Goal: Browse casually: Explore the website without a specific task or goal

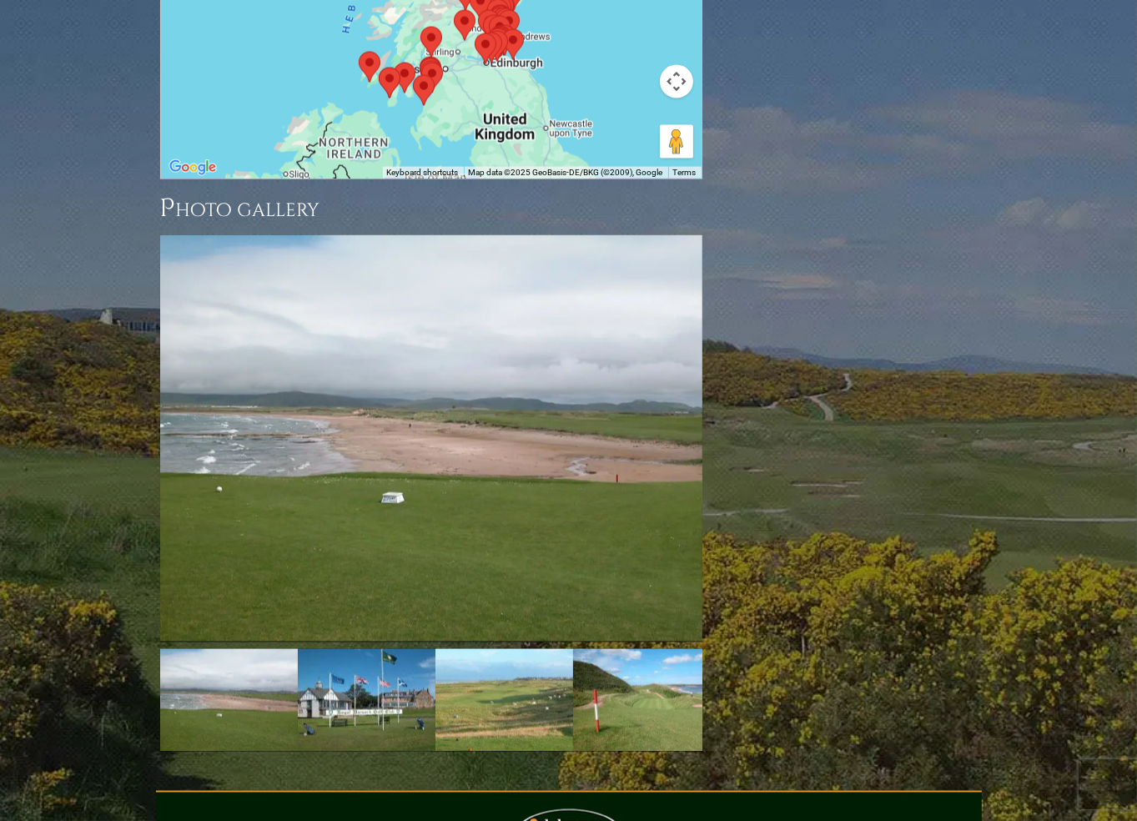
scroll to position [2191, 0]
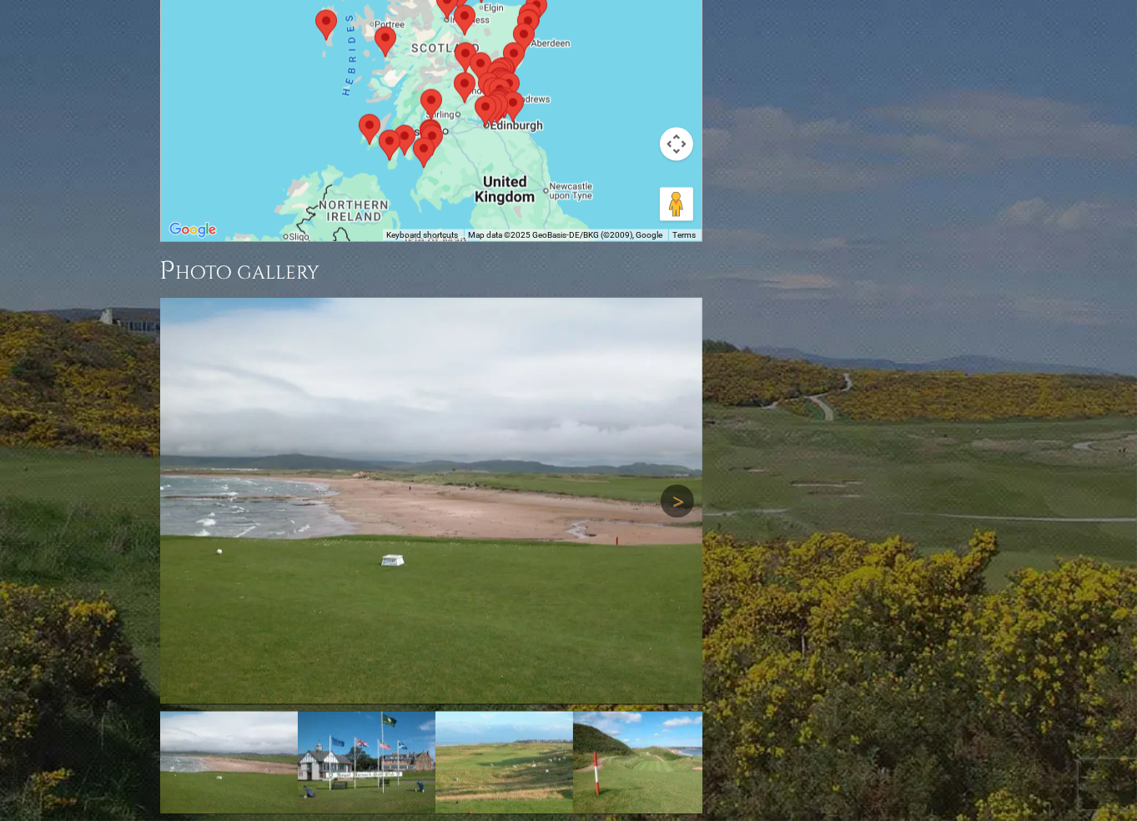
click at [681, 484] on link "Next" at bounding box center [676, 500] width 33 height 33
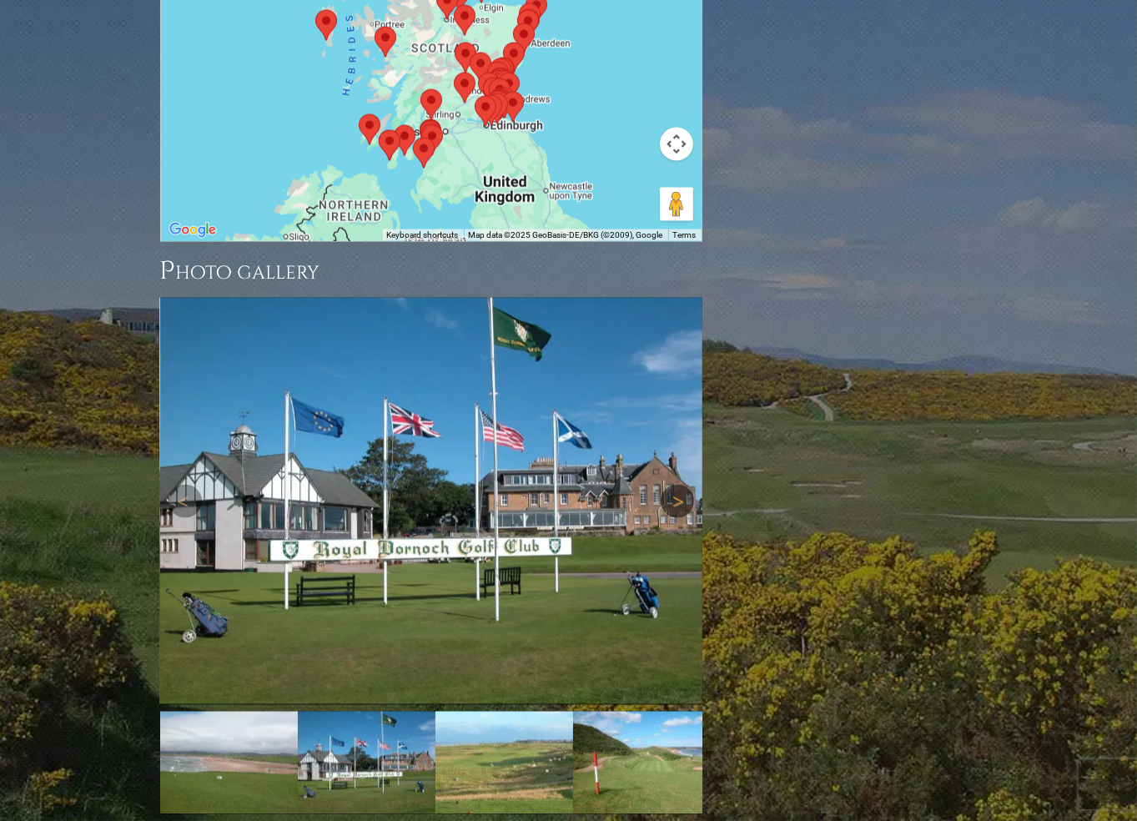
click at [675, 484] on link "Next" at bounding box center [676, 500] width 33 height 33
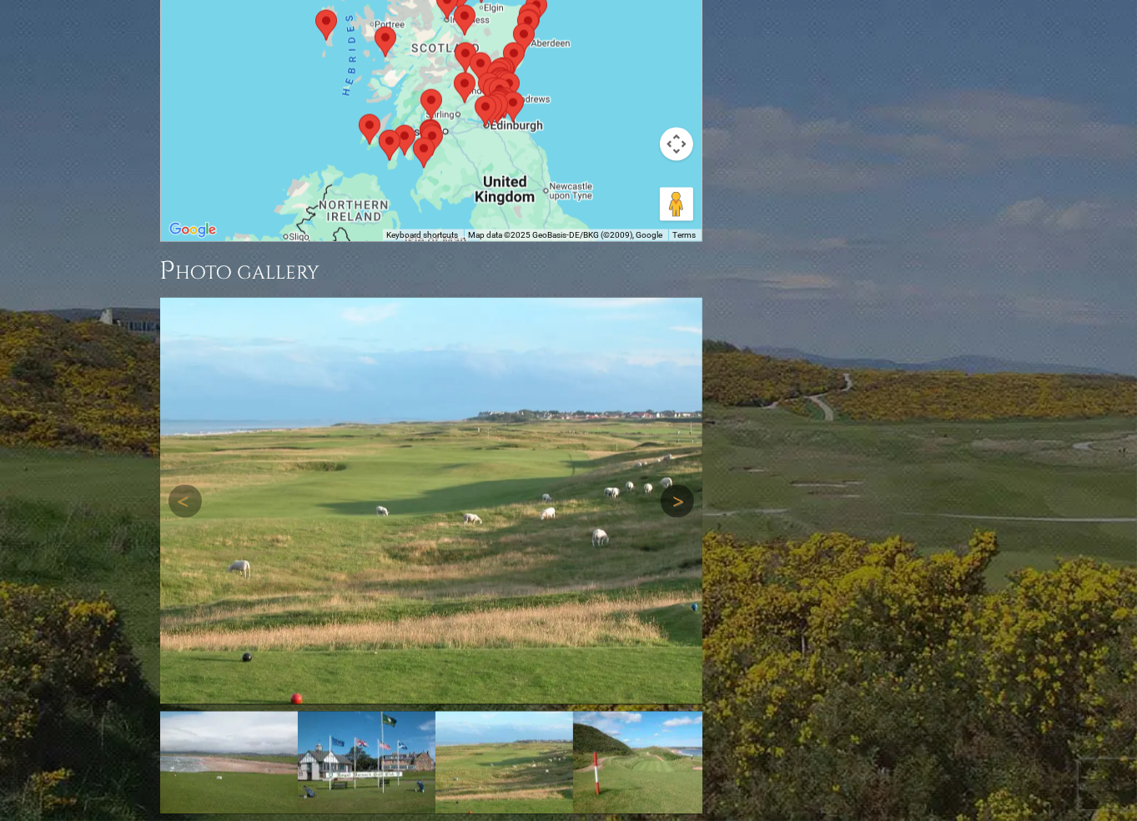
click at [675, 484] on link "Next" at bounding box center [676, 500] width 33 height 33
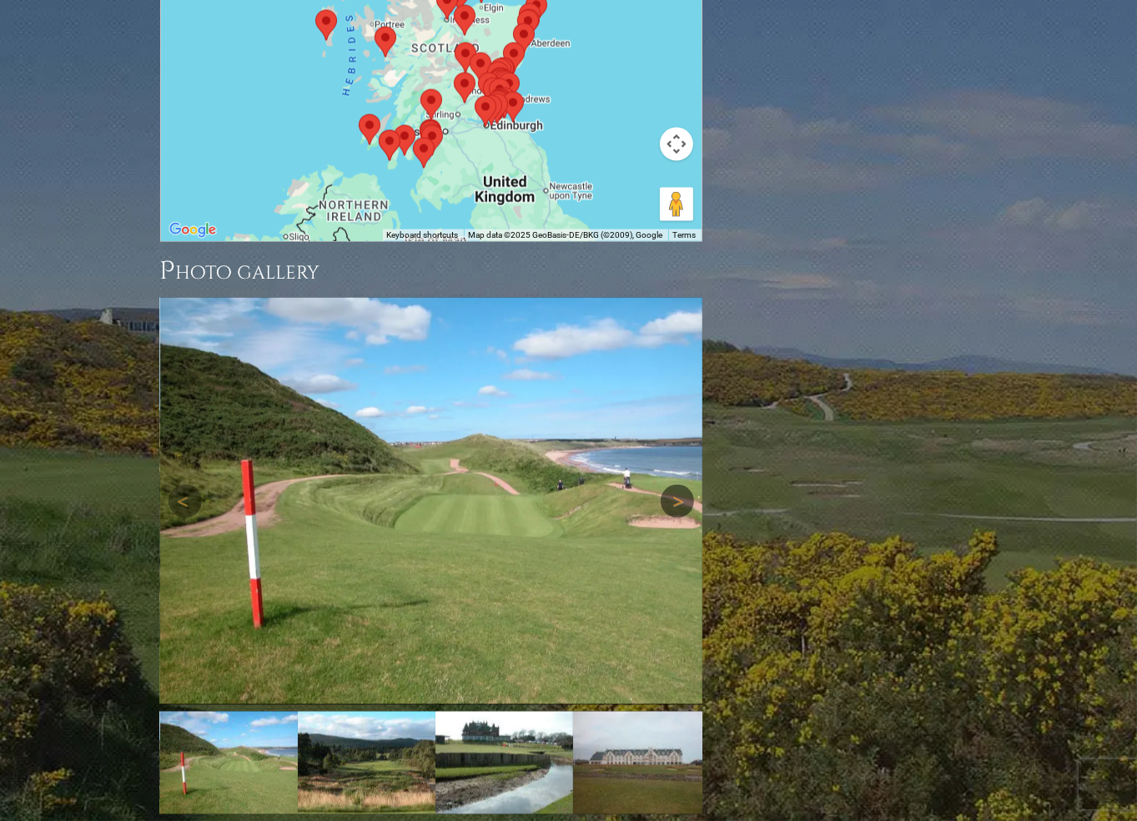
click at [675, 484] on link "Next" at bounding box center [676, 500] width 33 height 33
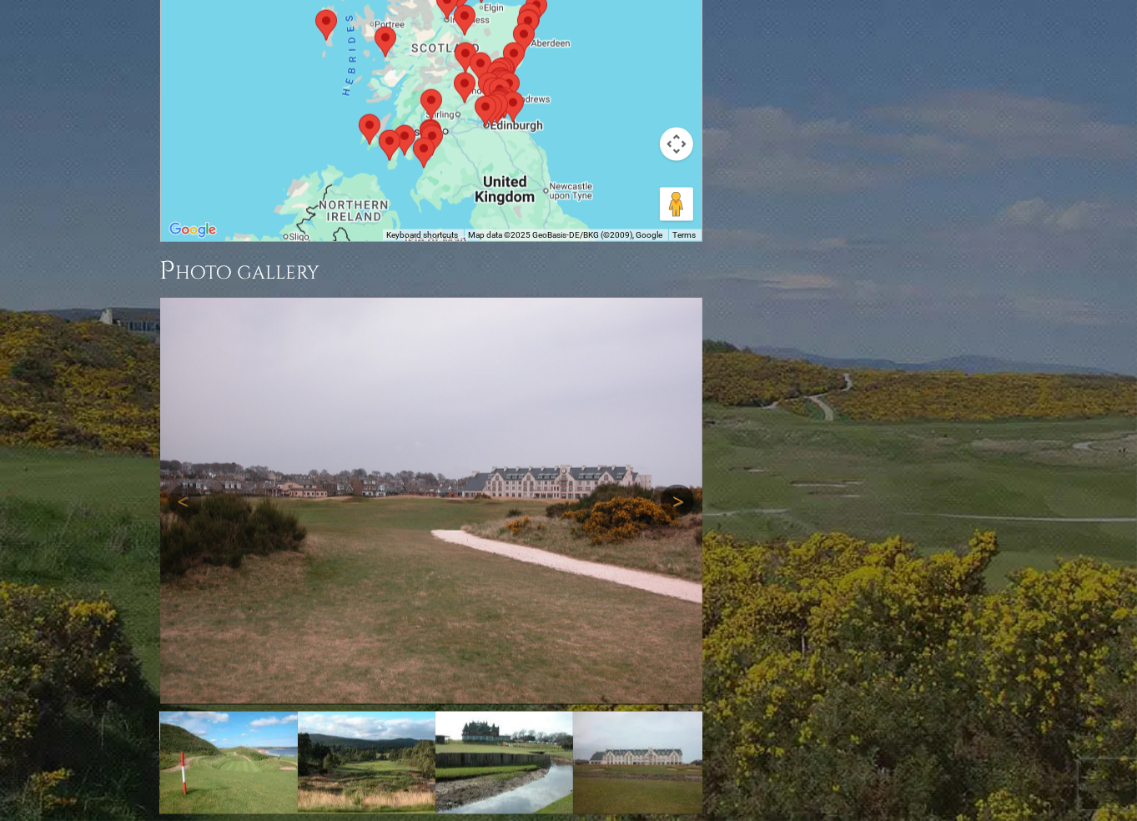
click at [675, 484] on link "Next" at bounding box center [676, 500] width 33 height 33
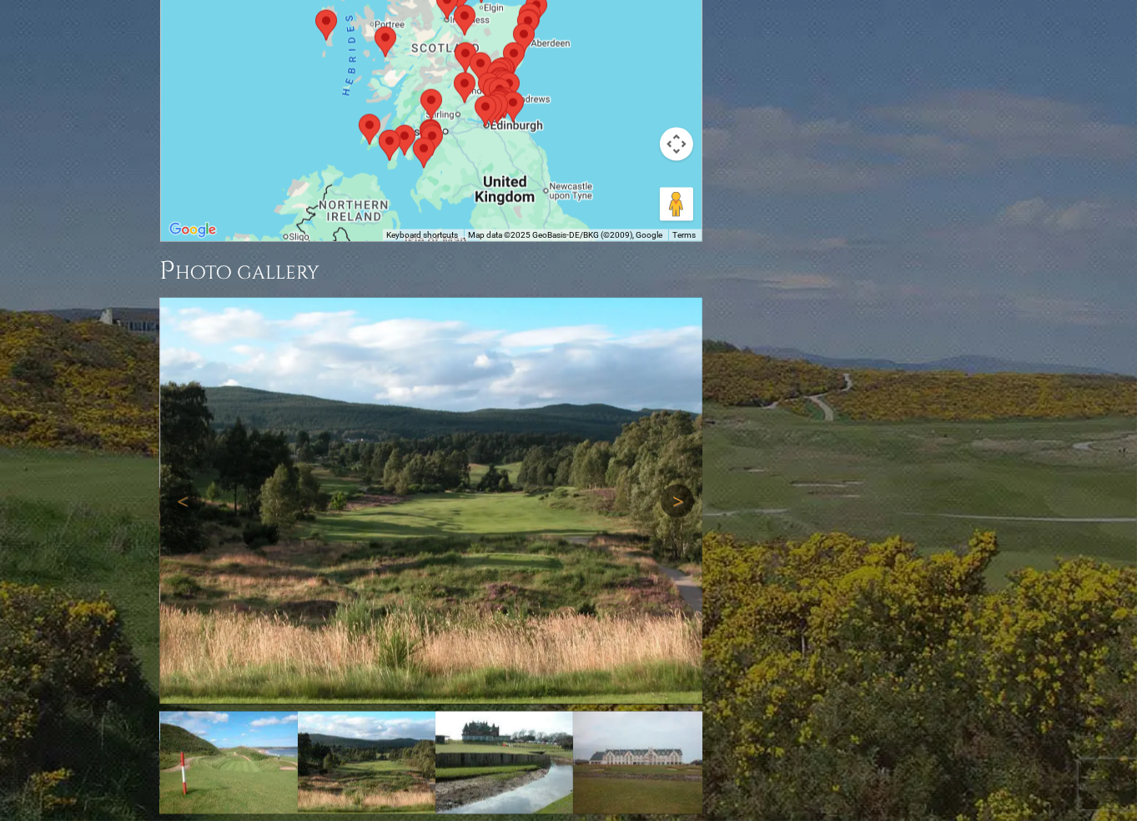
click at [675, 484] on link "Next" at bounding box center [676, 500] width 33 height 33
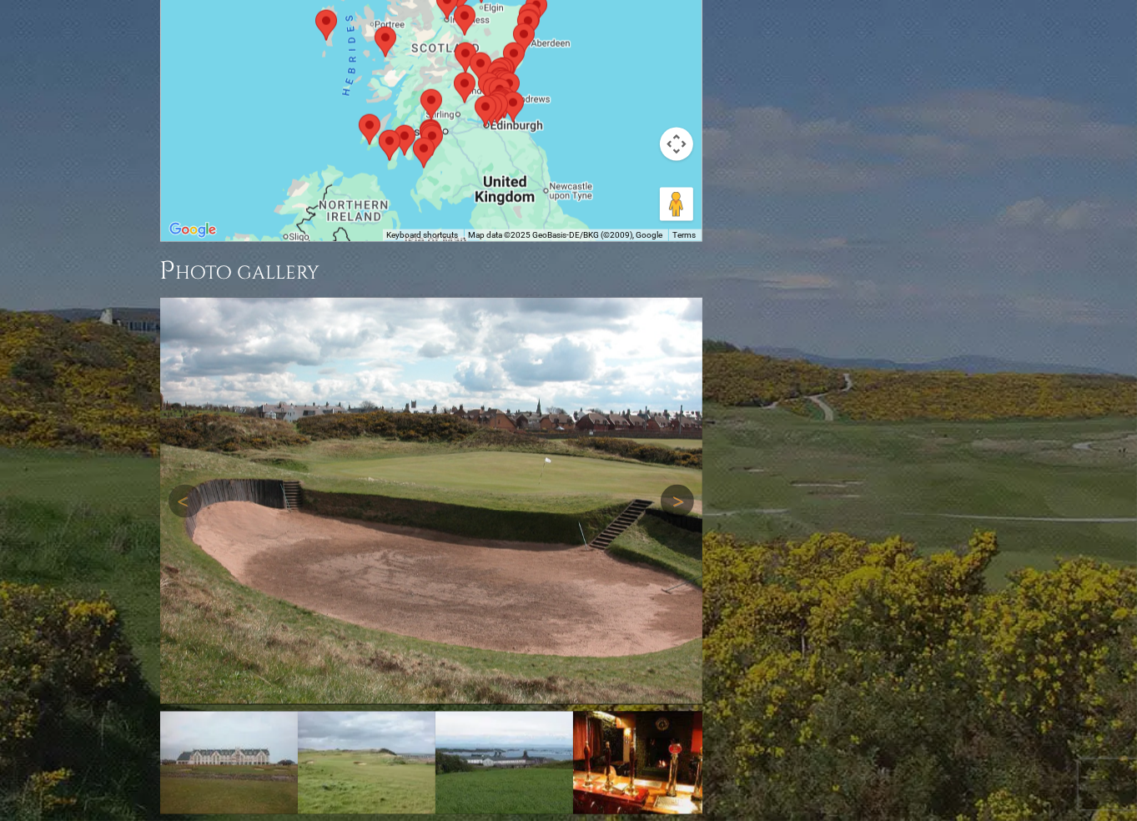
click at [675, 484] on link "Next" at bounding box center [676, 500] width 33 height 33
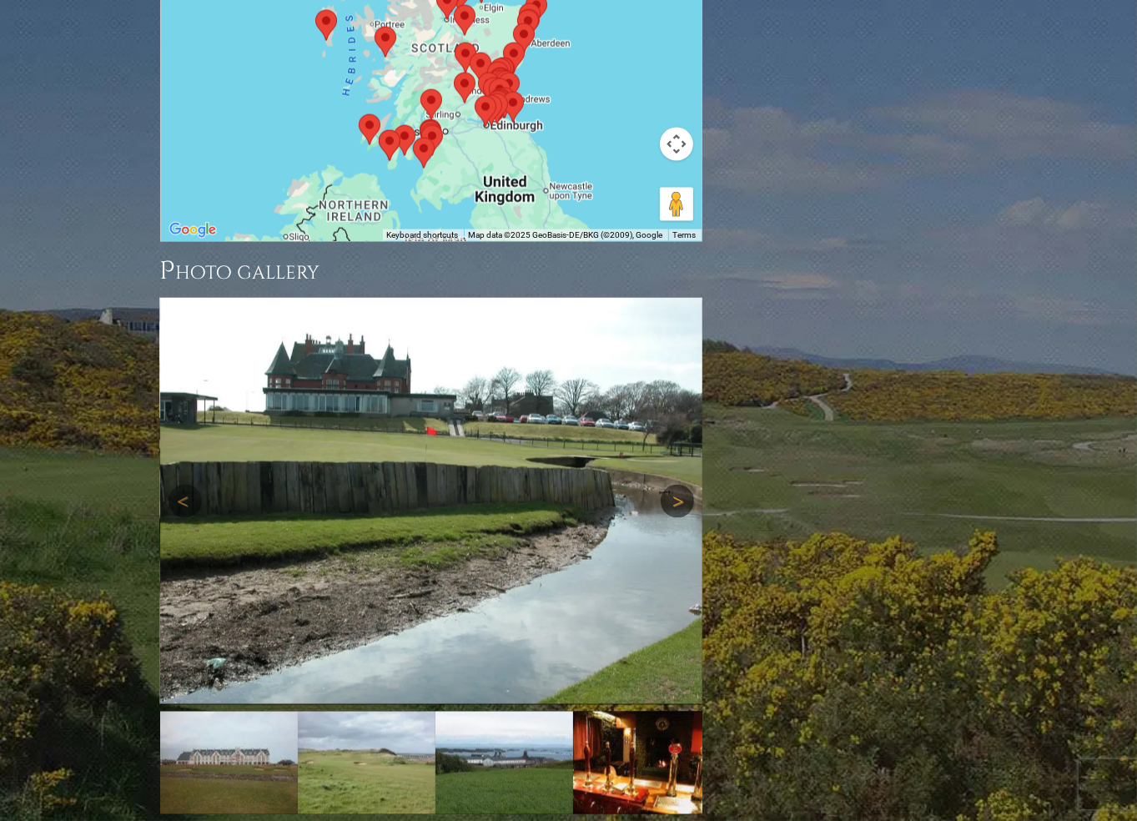
click at [679, 484] on link "Next" at bounding box center [676, 500] width 33 height 33
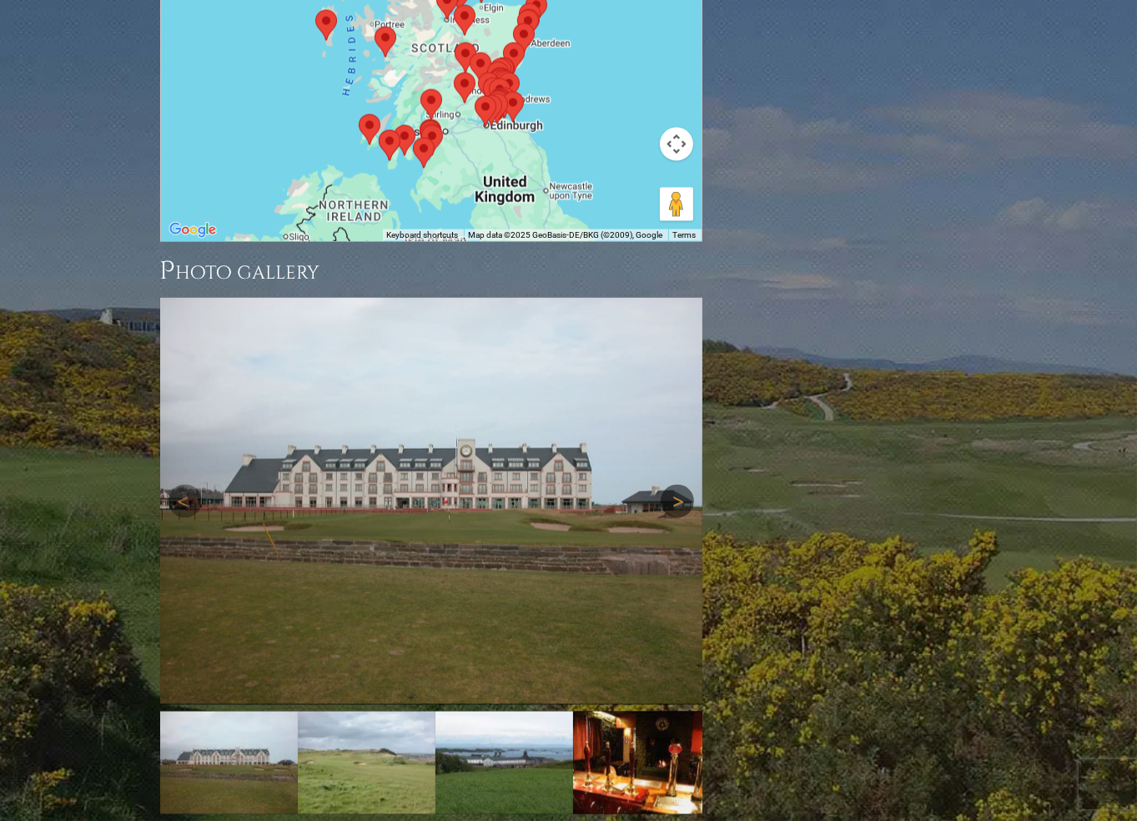
click at [679, 484] on link "Next" at bounding box center [676, 500] width 33 height 33
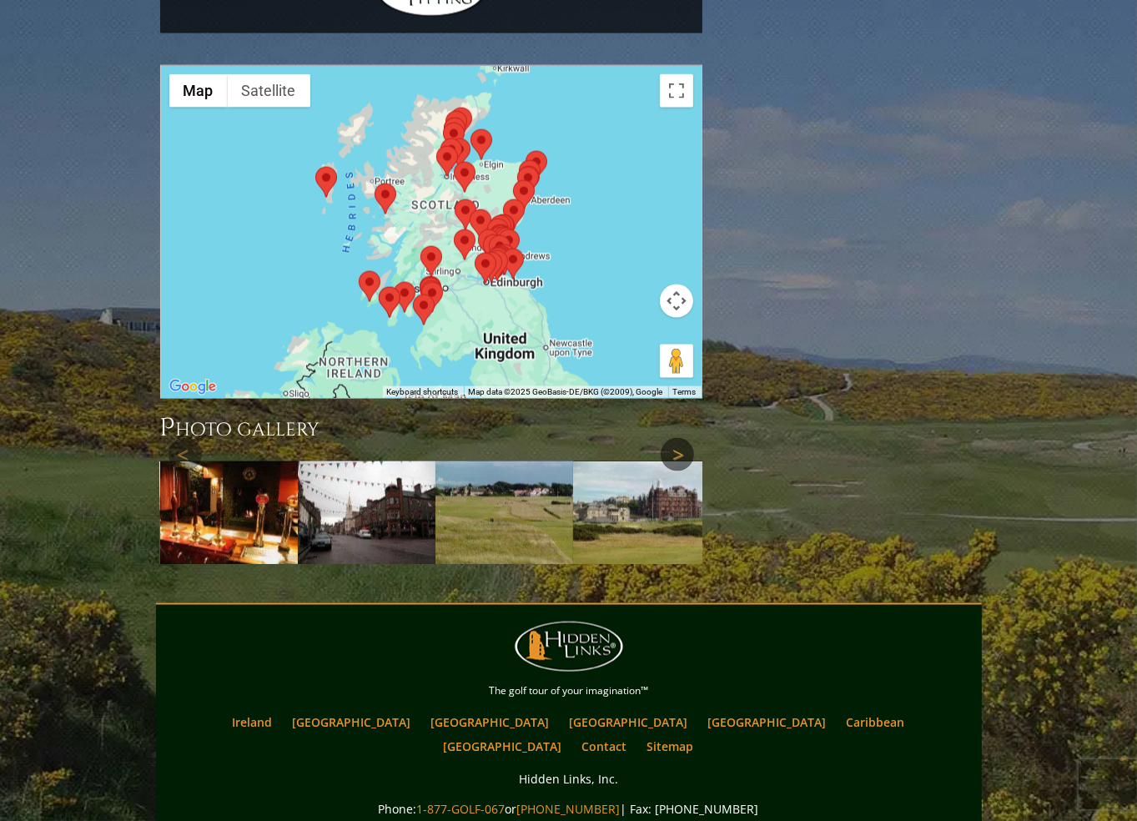
scroll to position [2035, 0]
click at [679, 496] on link "Next" at bounding box center [676, 512] width 33 height 33
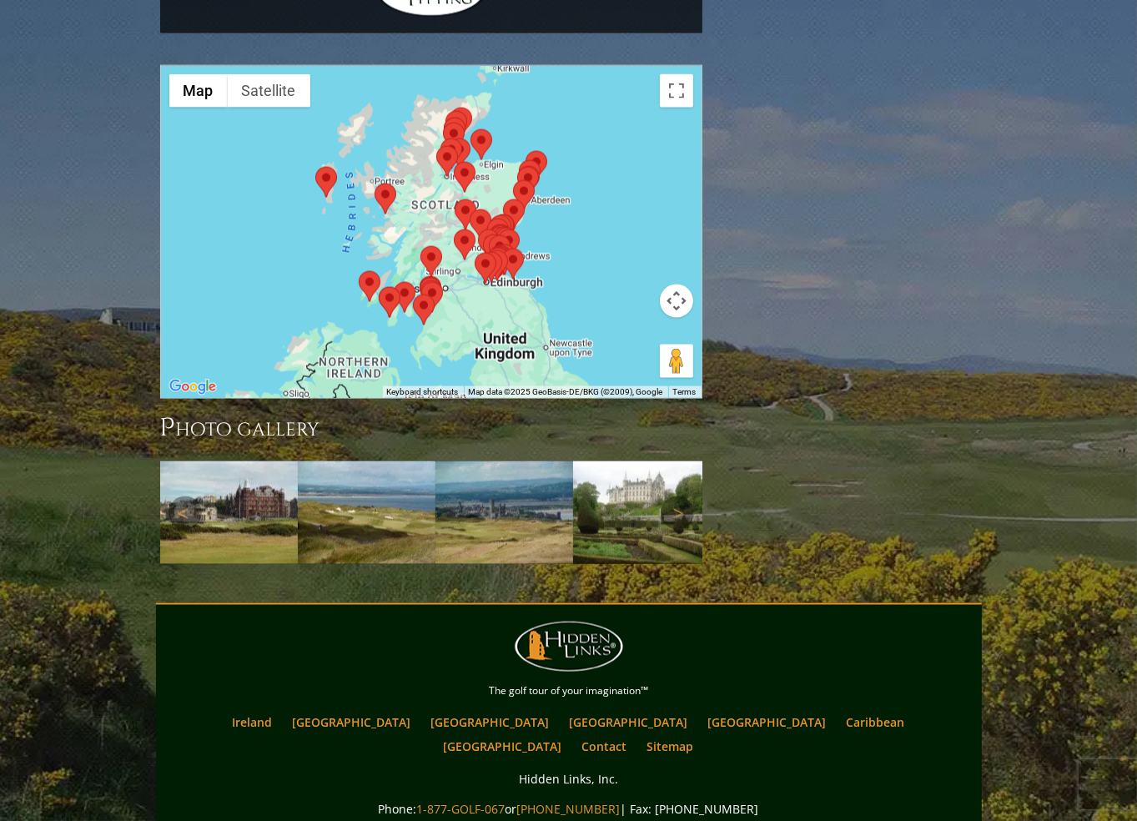
click at [371, 461] on img at bounding box center [367, 512] width 138 height 103
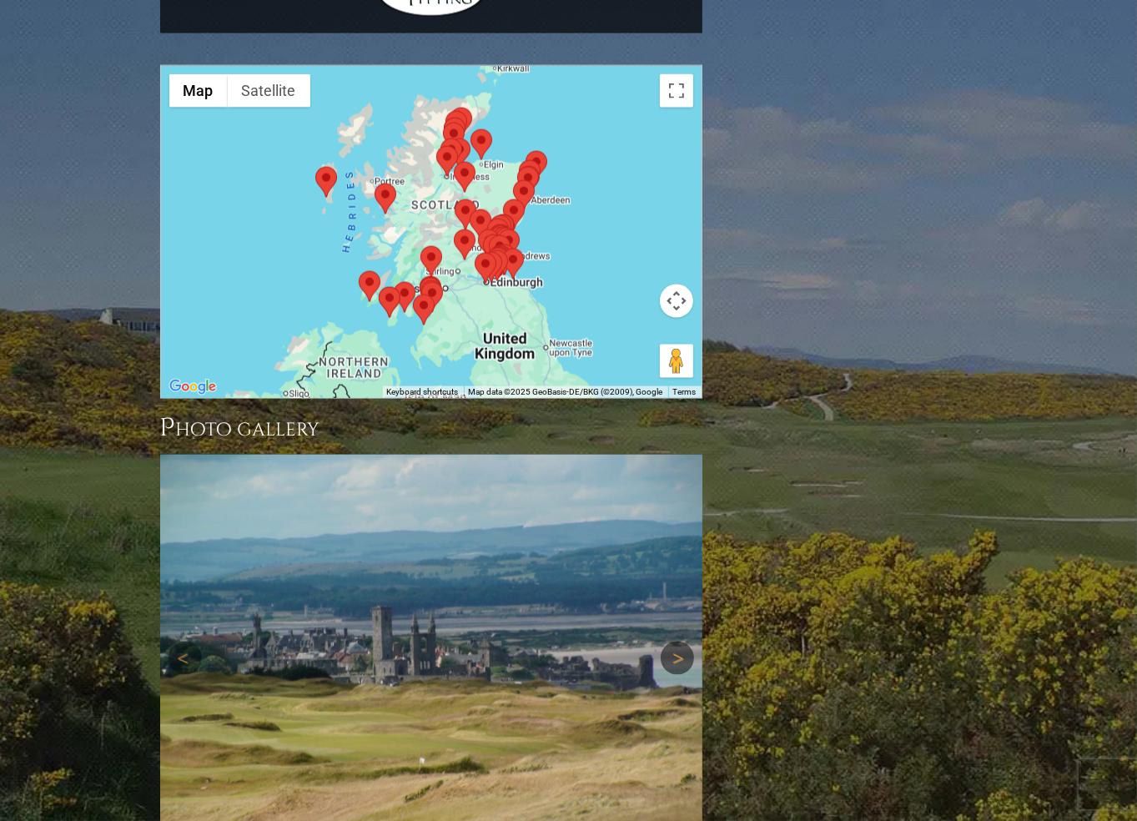
click at [674, 641] on link "Next" at bounding box center [676, 657] width 33 height 33
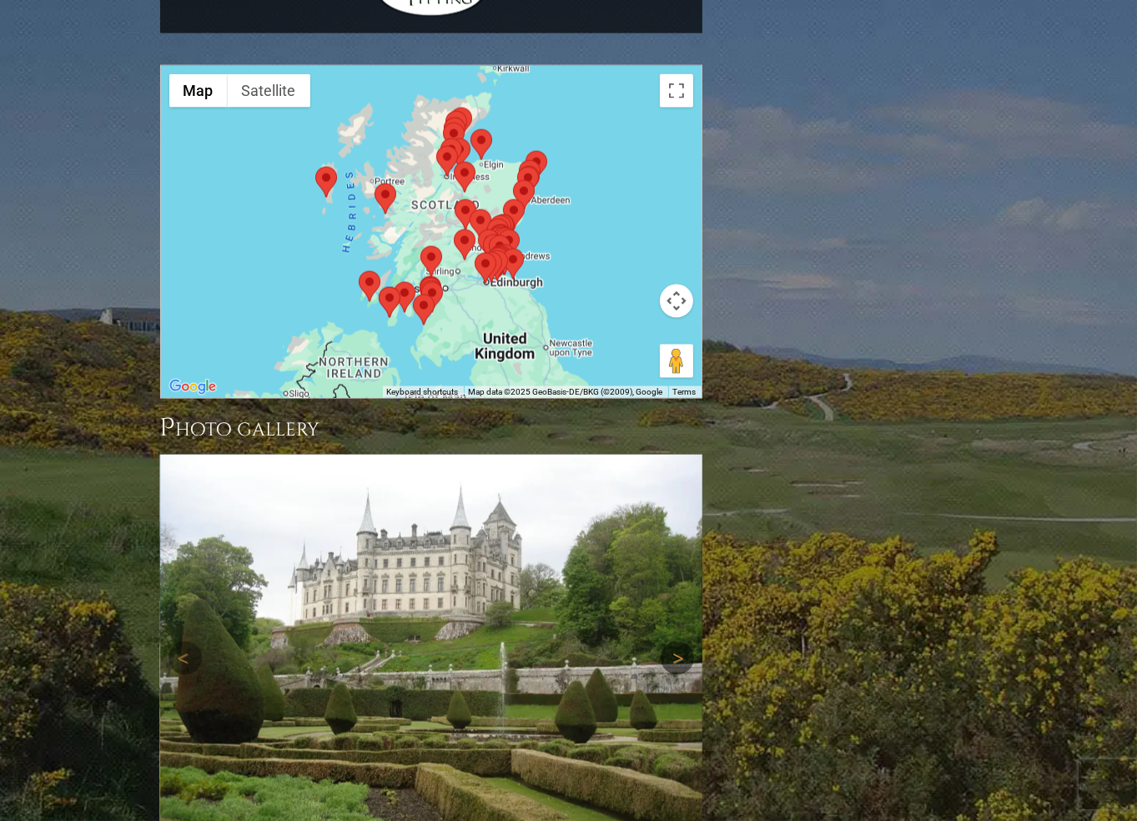
click at [680, 641] on link "Next" at bounding box center [676, 657] width 33 height 33
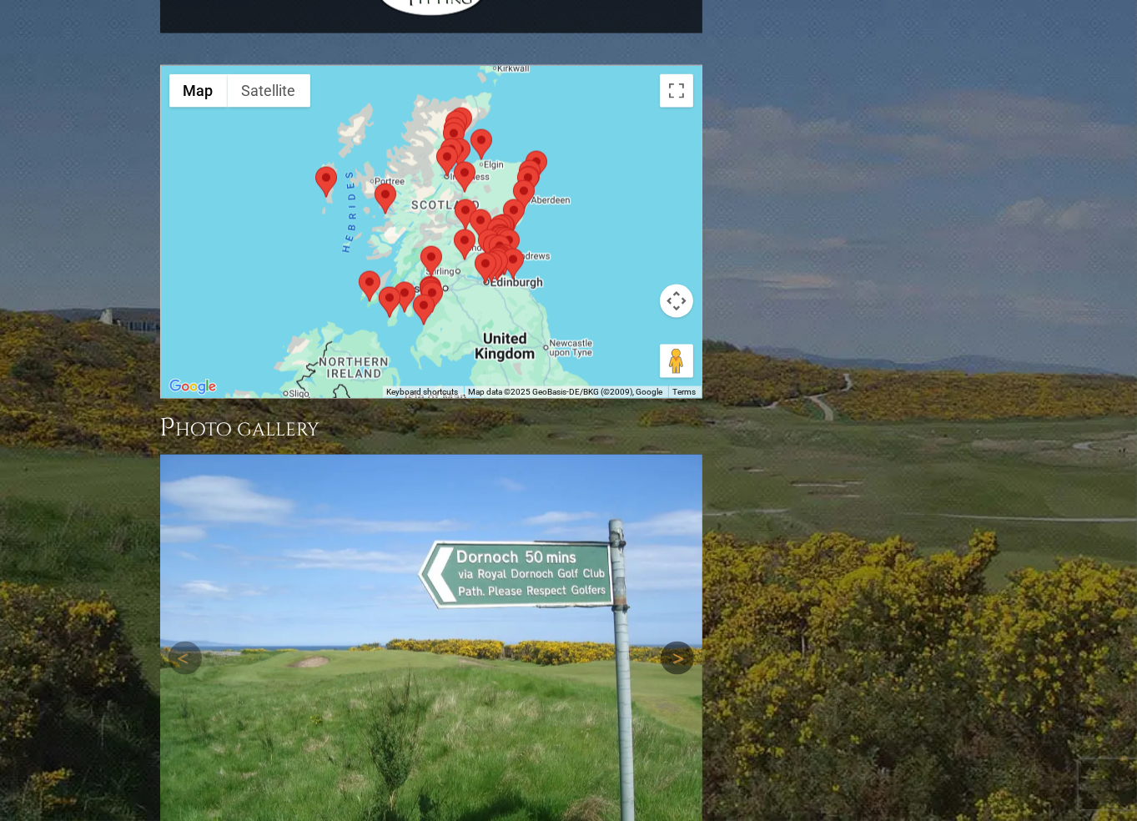
click at [680, 641] on link "Next" at bounding box center [676, 657] width 33 height 33
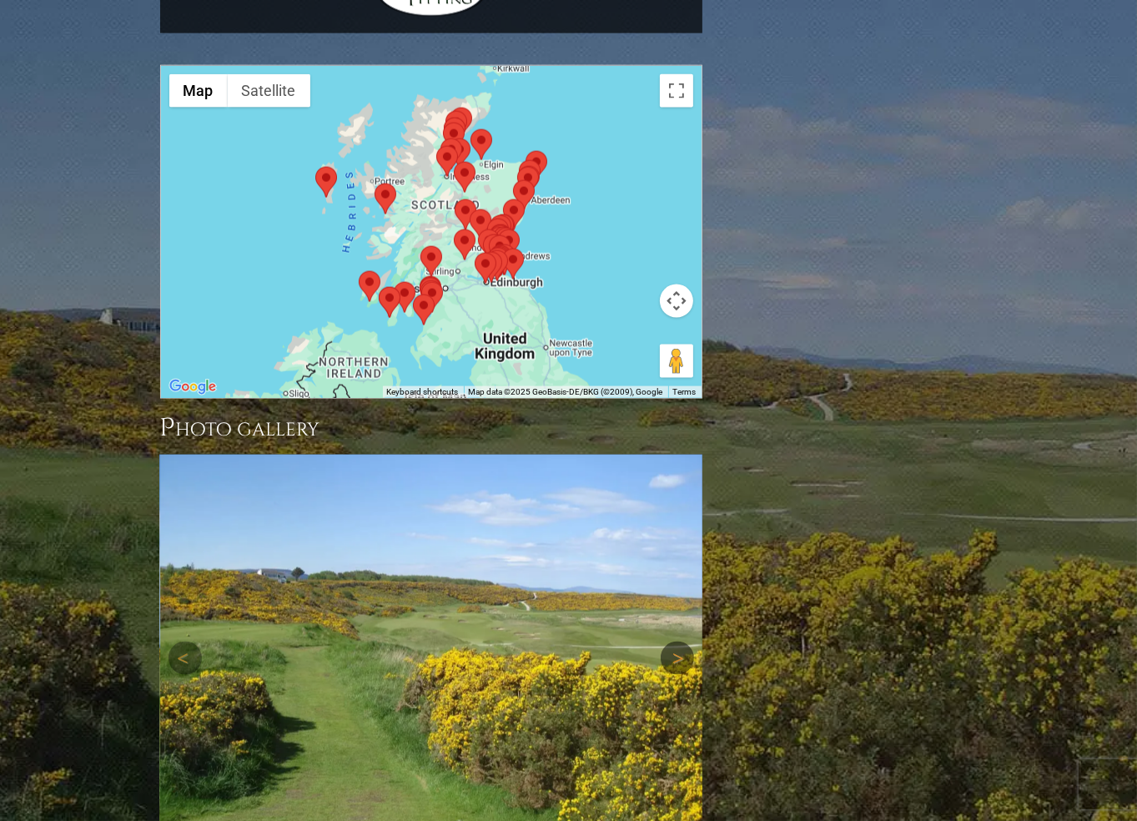
click at [680, 641] on link "Next" at bounding box center [676, 657] width 33 height 33
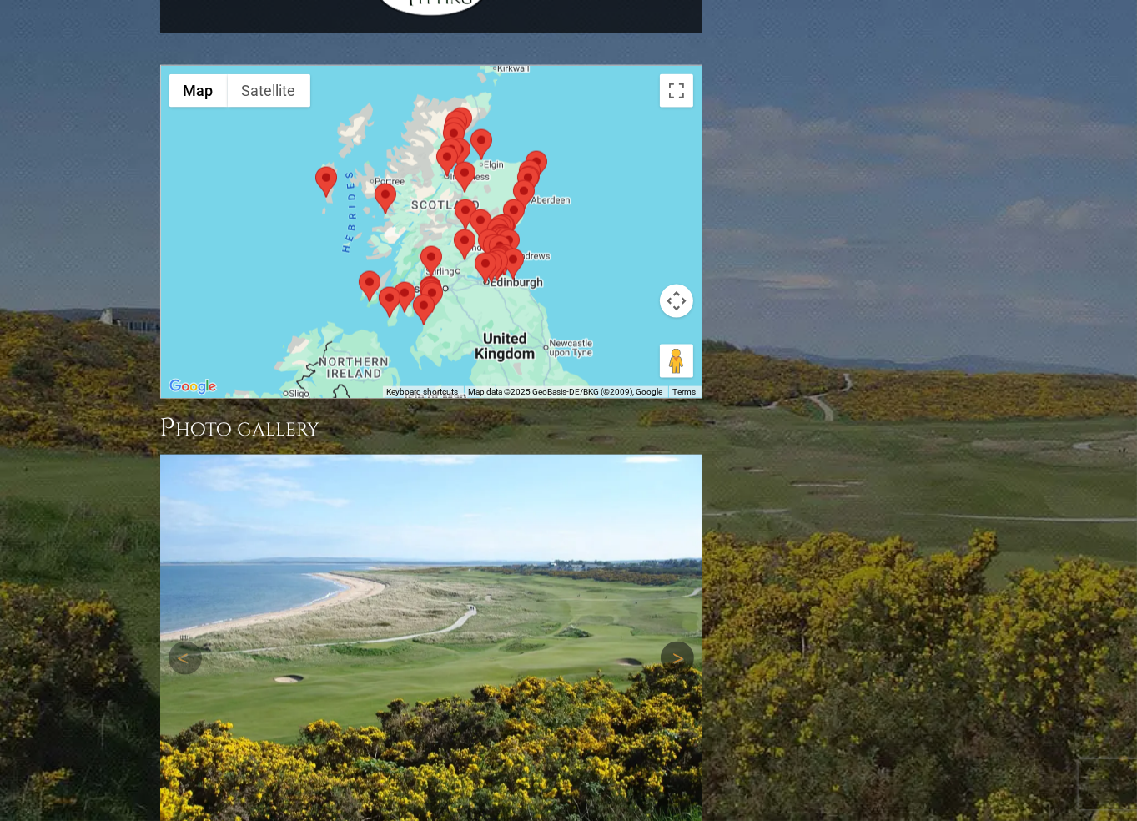
click at [680, 641] on link "Next" at bounding box center [676, 657] width 33 height 33
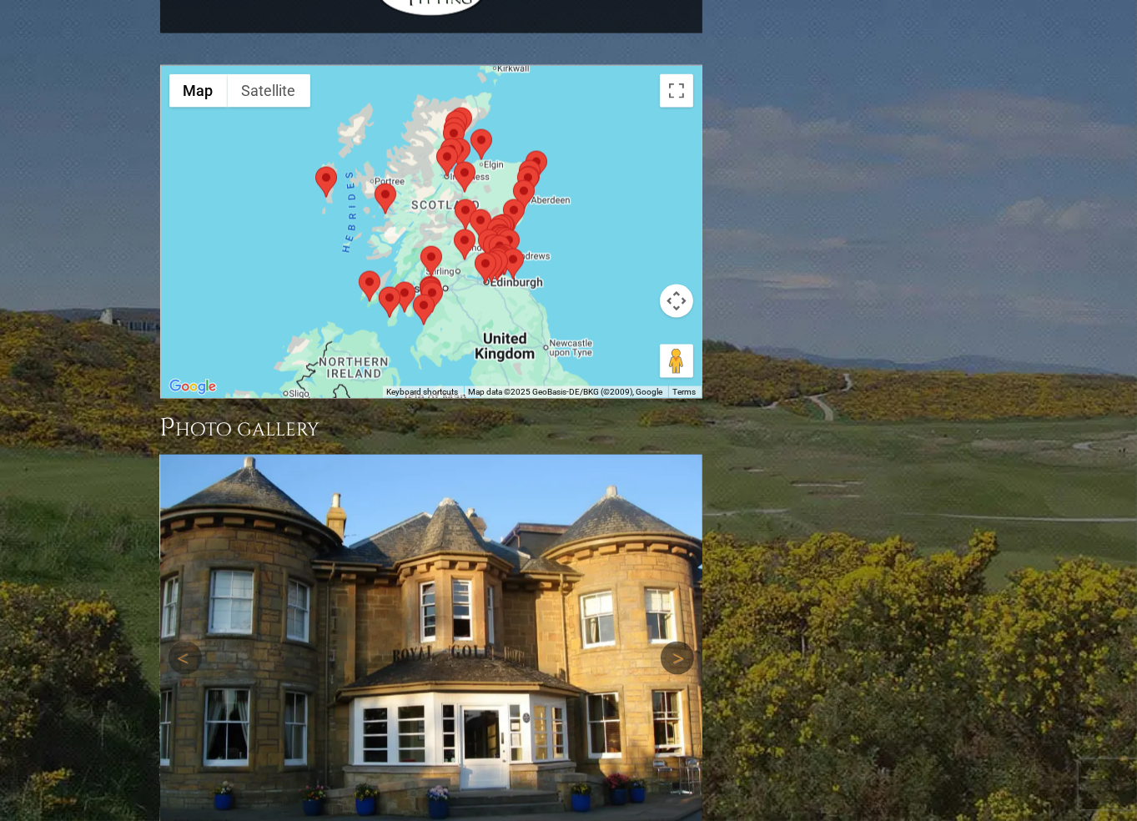
click at [680, 641] on link "Next" at bounding box center [676, 657] width 33 height 33
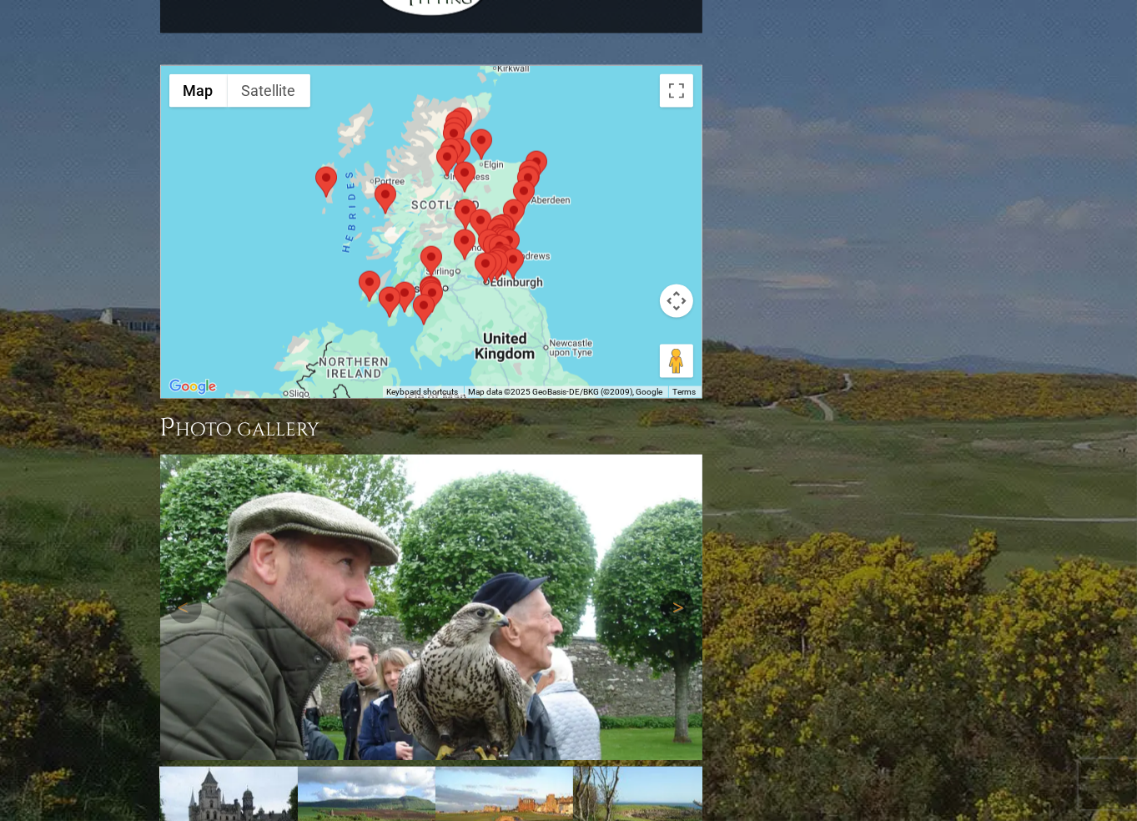
click at [680, 519] on div "Next" at bounding box center [431, 606] width 542 height 305
click at [679, 590] on link "Next" at bounding box center [676, 606] width 33 height 33
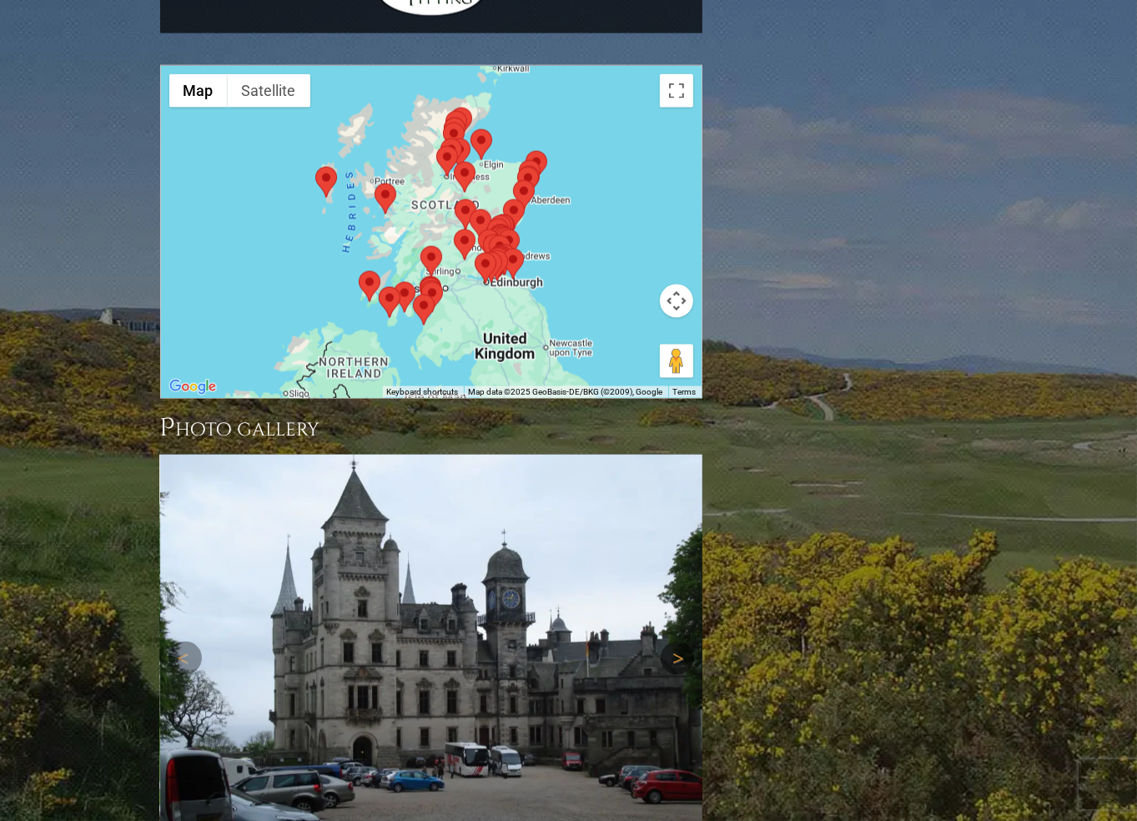
click at [678, 467] on img at bounding box center [431, 657] width 542 height 407
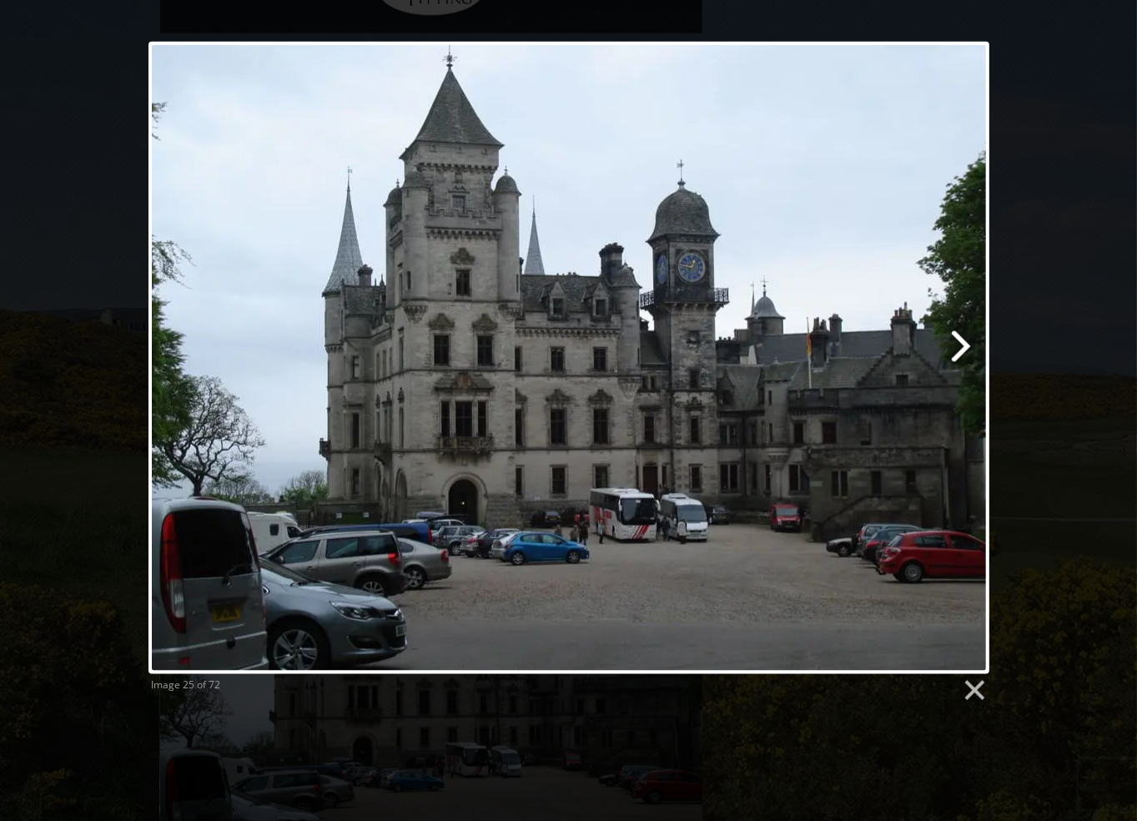
click at [957, 349] on link at bounding box center [719, 358] width 538 height 632
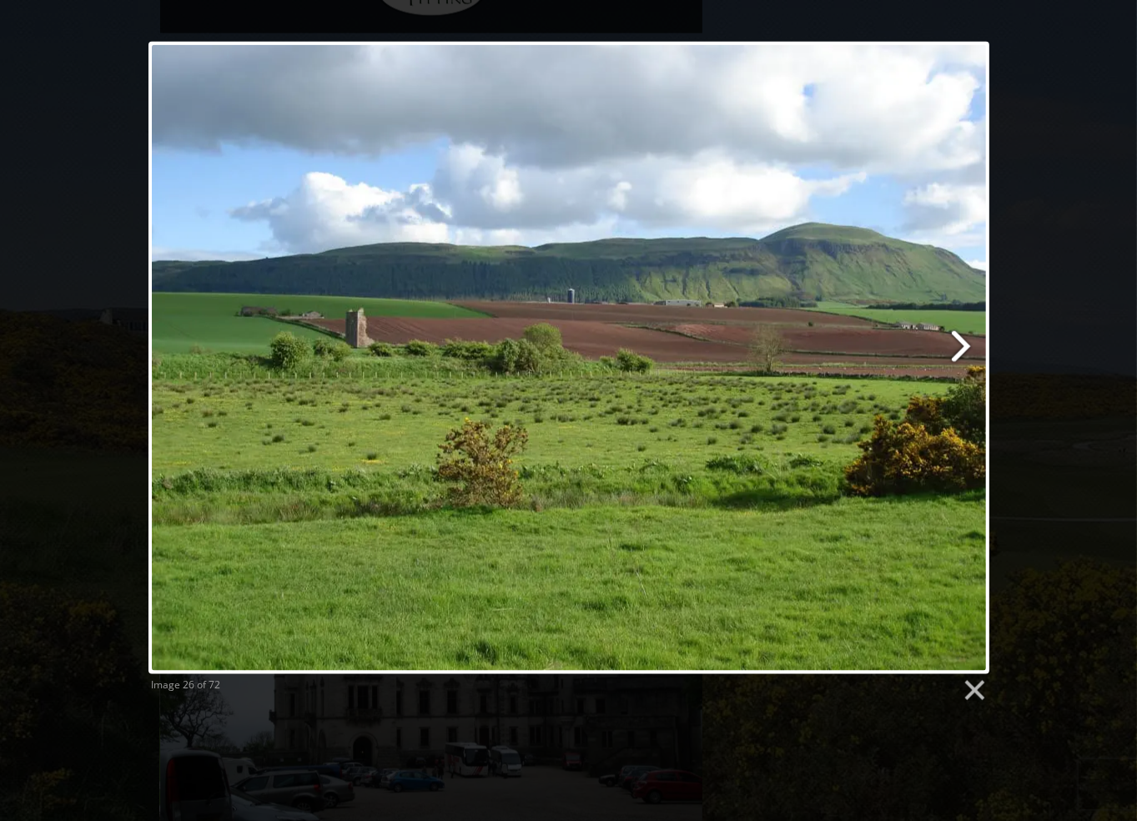
click at [957, 349] on link at bounding box center [719, 358] width 538 height 632
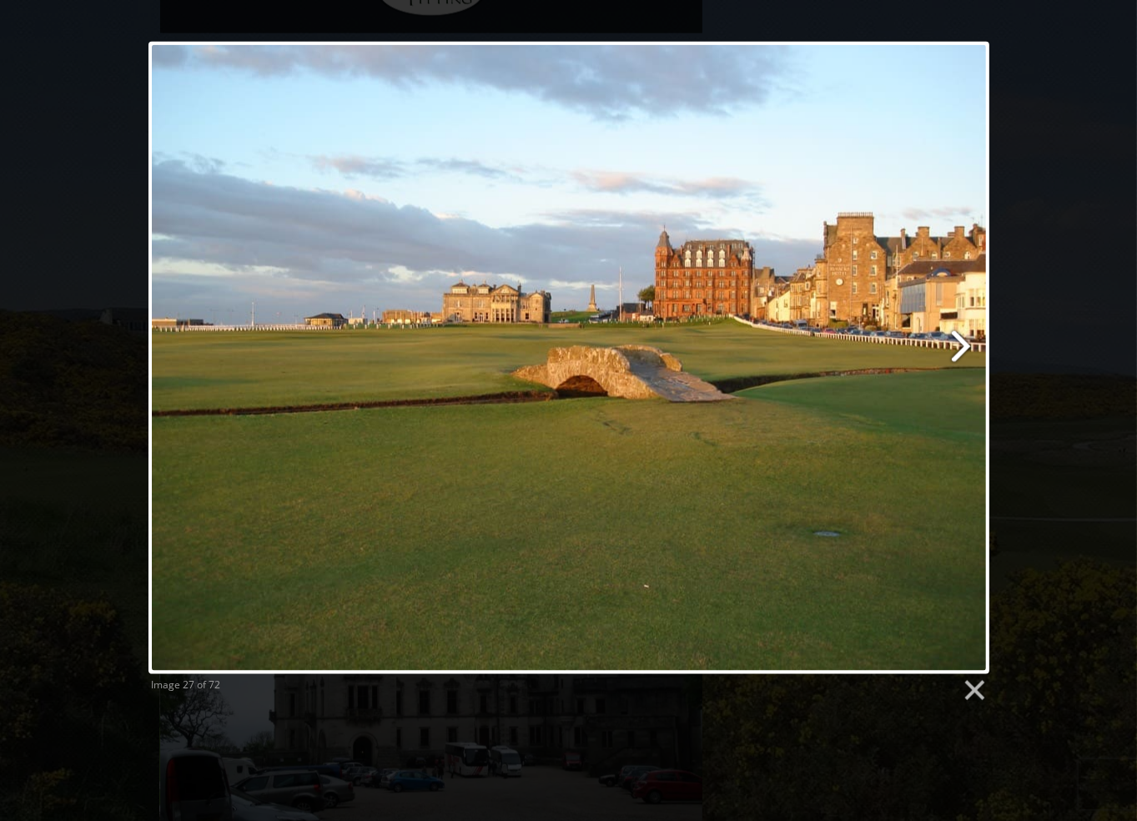
click at [957, 349] on link at bounding box center [719, 358] width 538 height 632
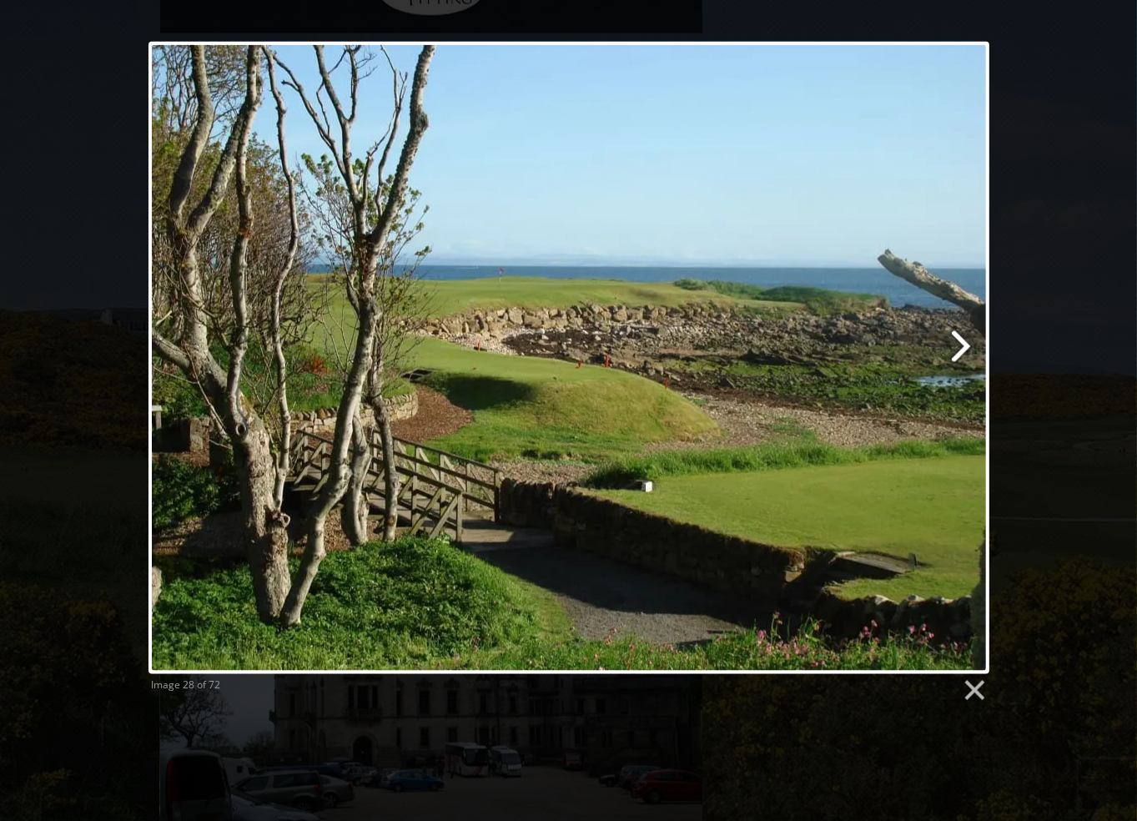
click at [957, 349] on link at bounding box center [719, 358] width 538 height 632
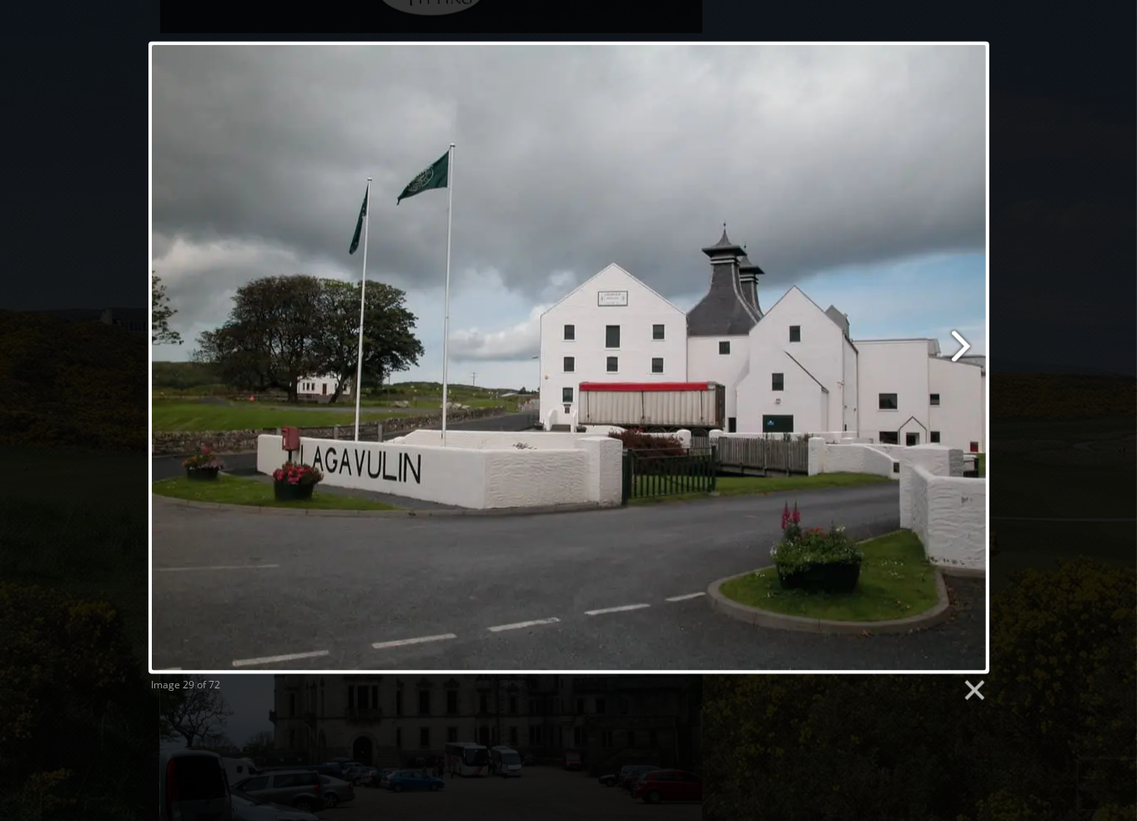
click at [957, 349] on link at bounding box center [719, 358] width 538 height 632
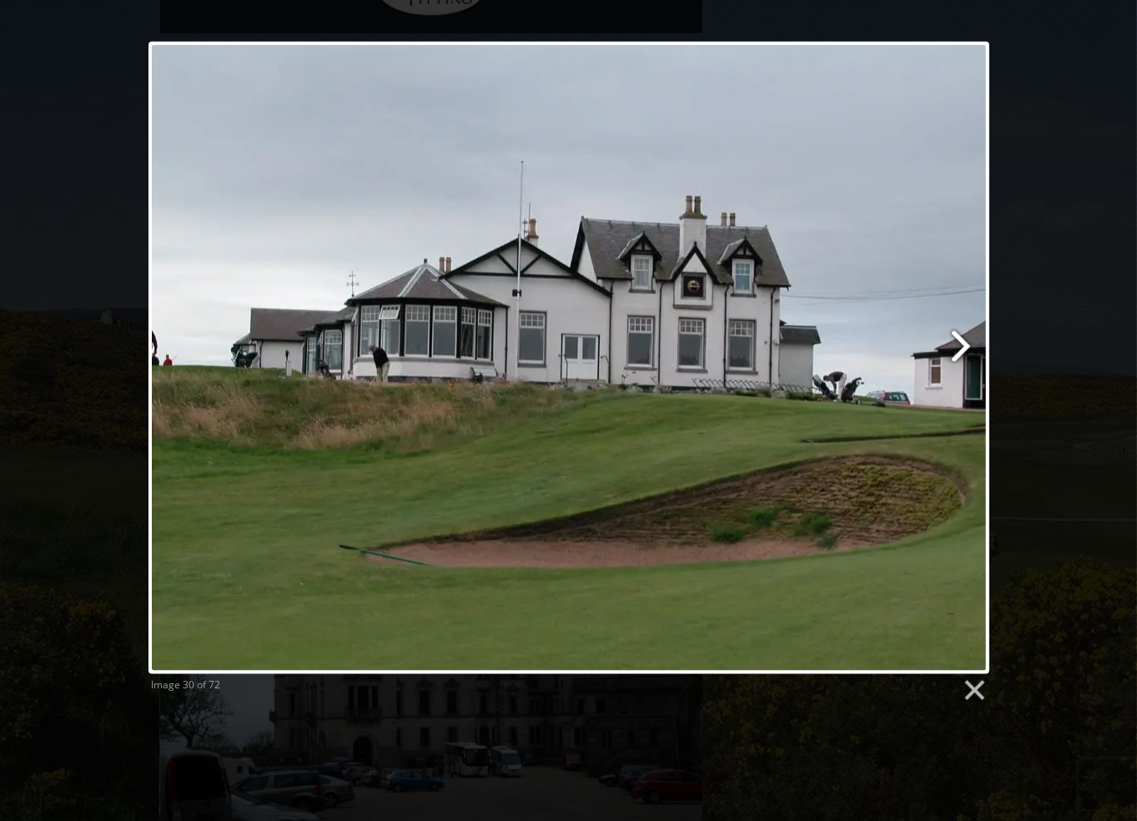
click at [963, 344] on link at bounding box center [719, 358] width 538 height 632
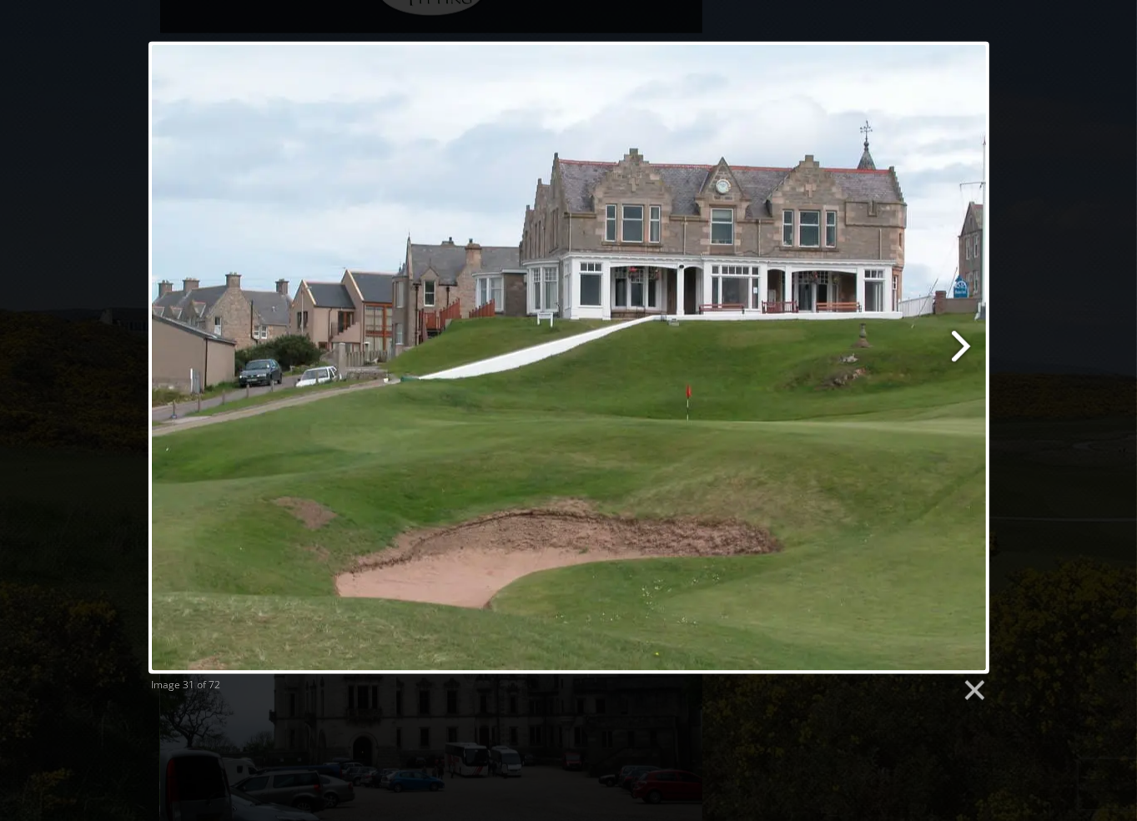
click at [959, 343] on link at bounding box center [719, 358] width 538 height 632
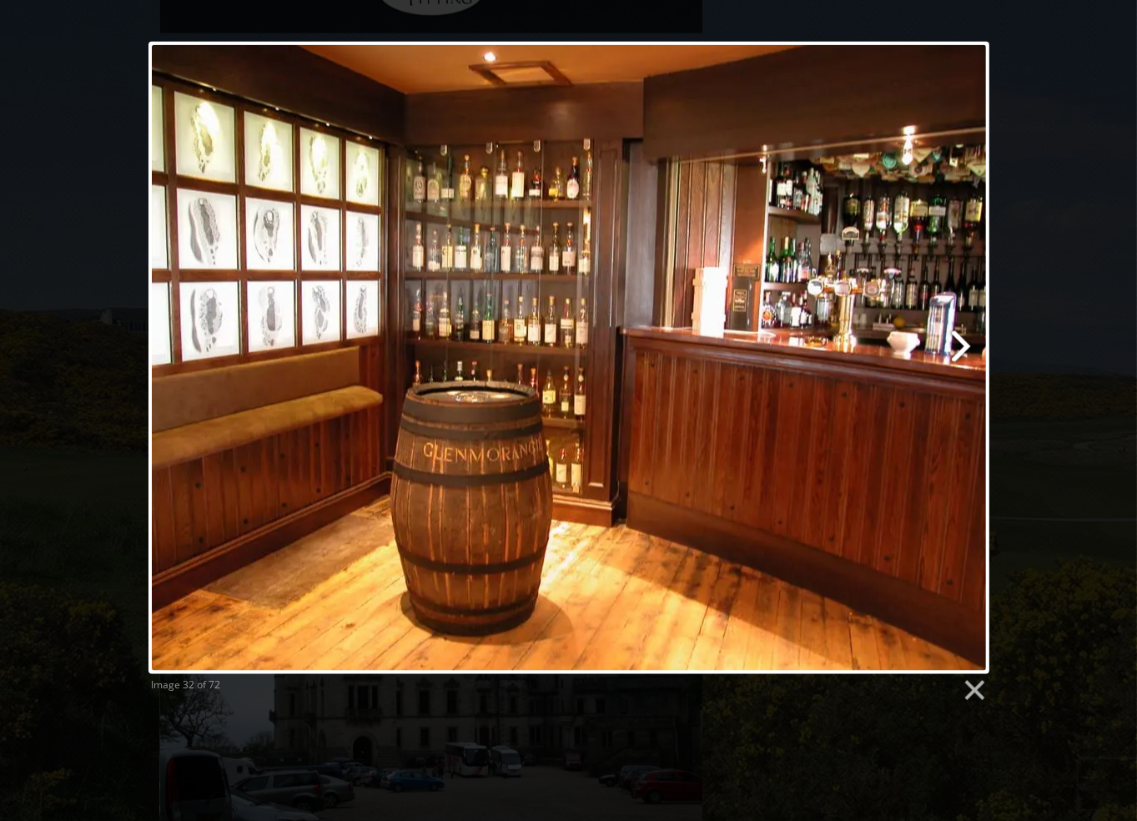
click at [959, 343] on link at bounding box center [719, 358] width 538 height 632
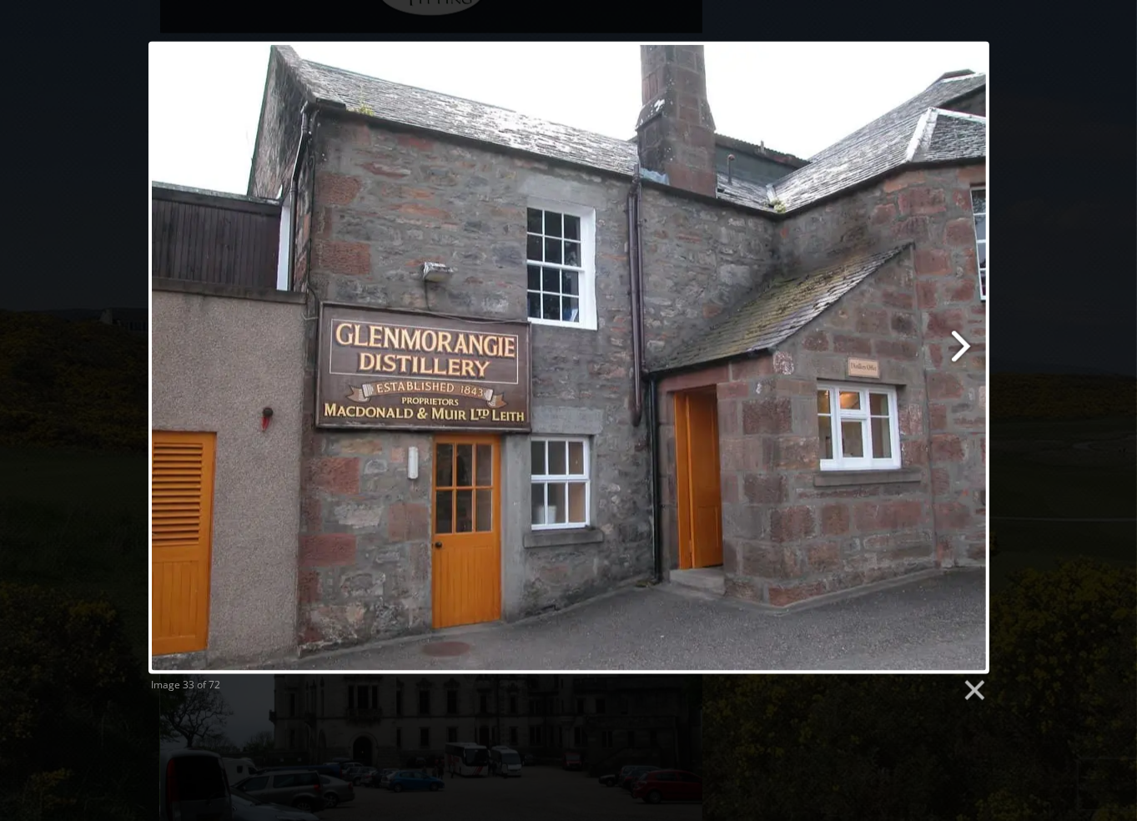
click at [959, 343] on link at bounding box center [719, 358] width 538 height 632
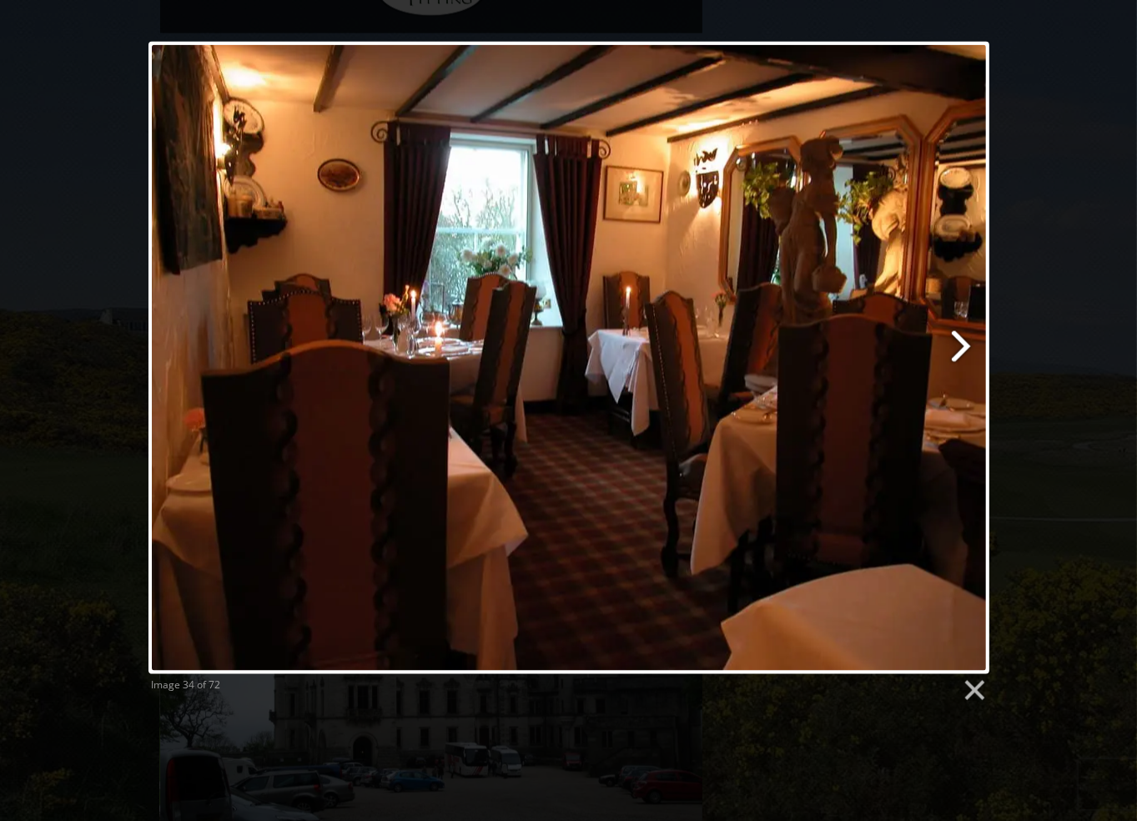
click at [959, 343] on link at bounding box center [719, 358] width 538 height 632
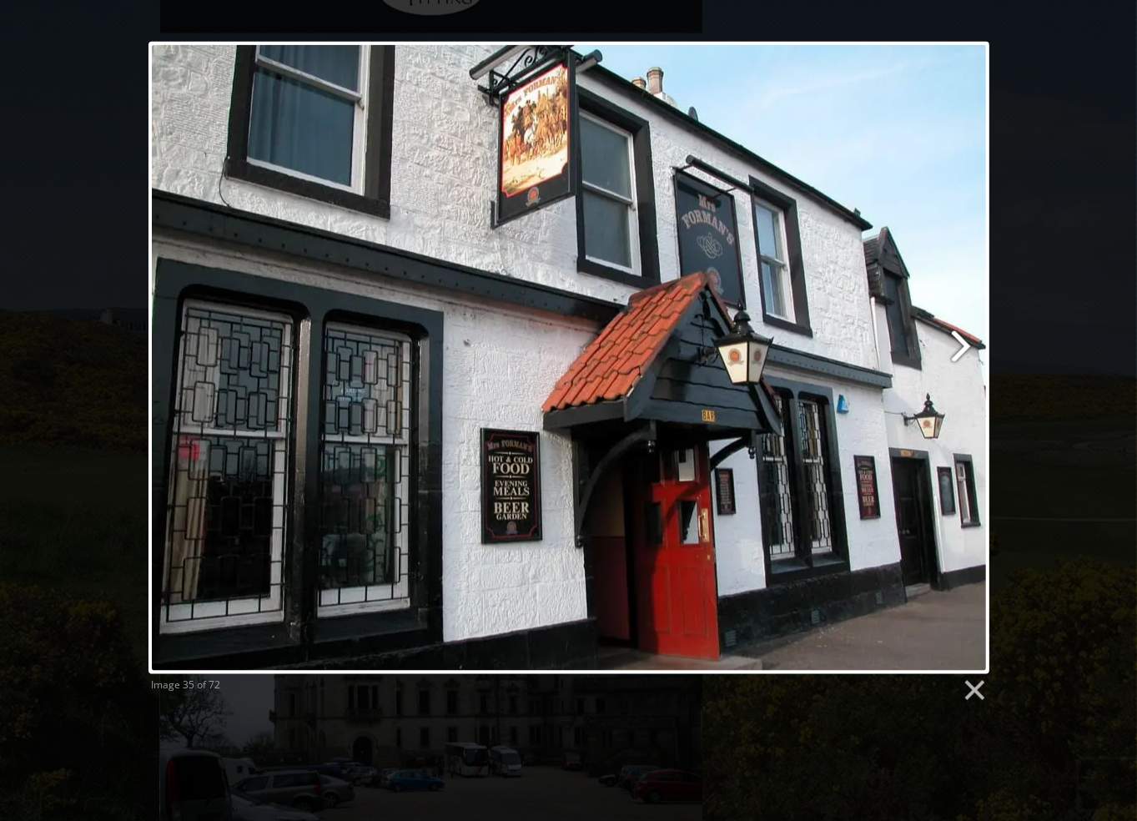
click at [959, 343] on link at bounding box center [719, 358] width 538 height 632
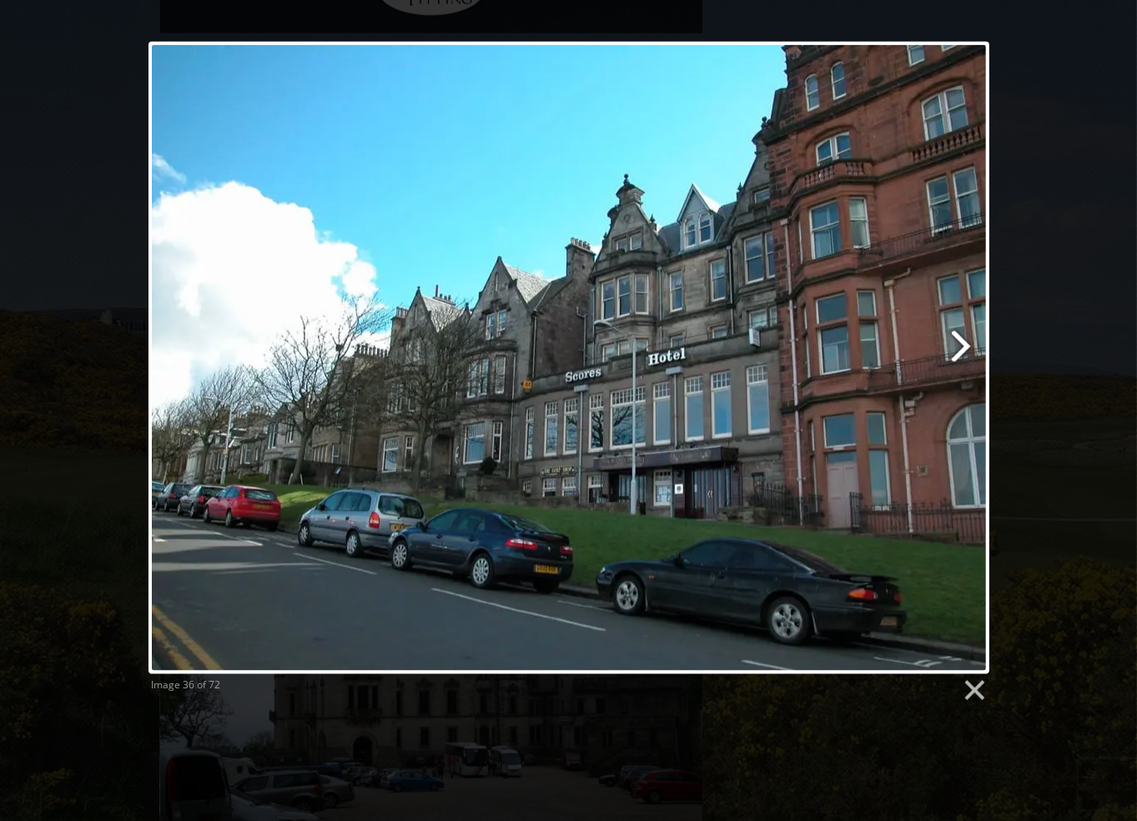
click at [959, 343] on link at bounding box center [719, 358] width 538 height 632
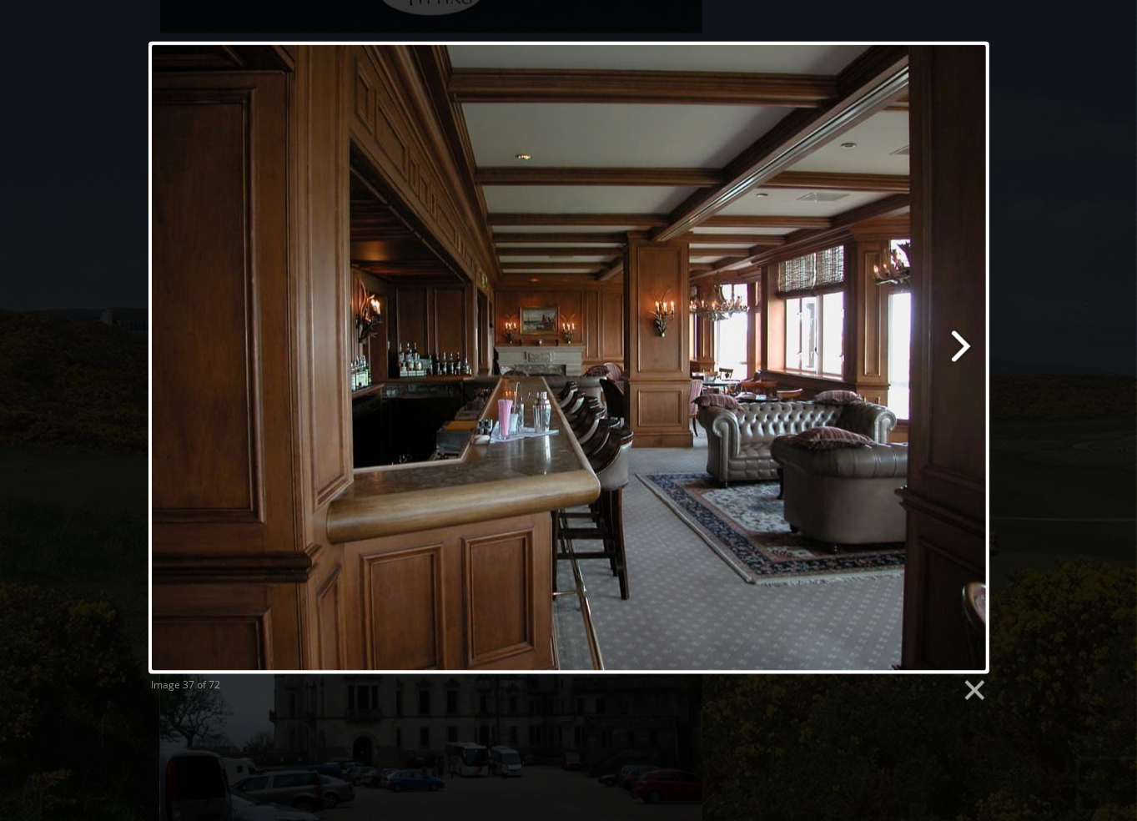
click at [959, 343] on link at bounding box center [719, 358] width 538 height 632
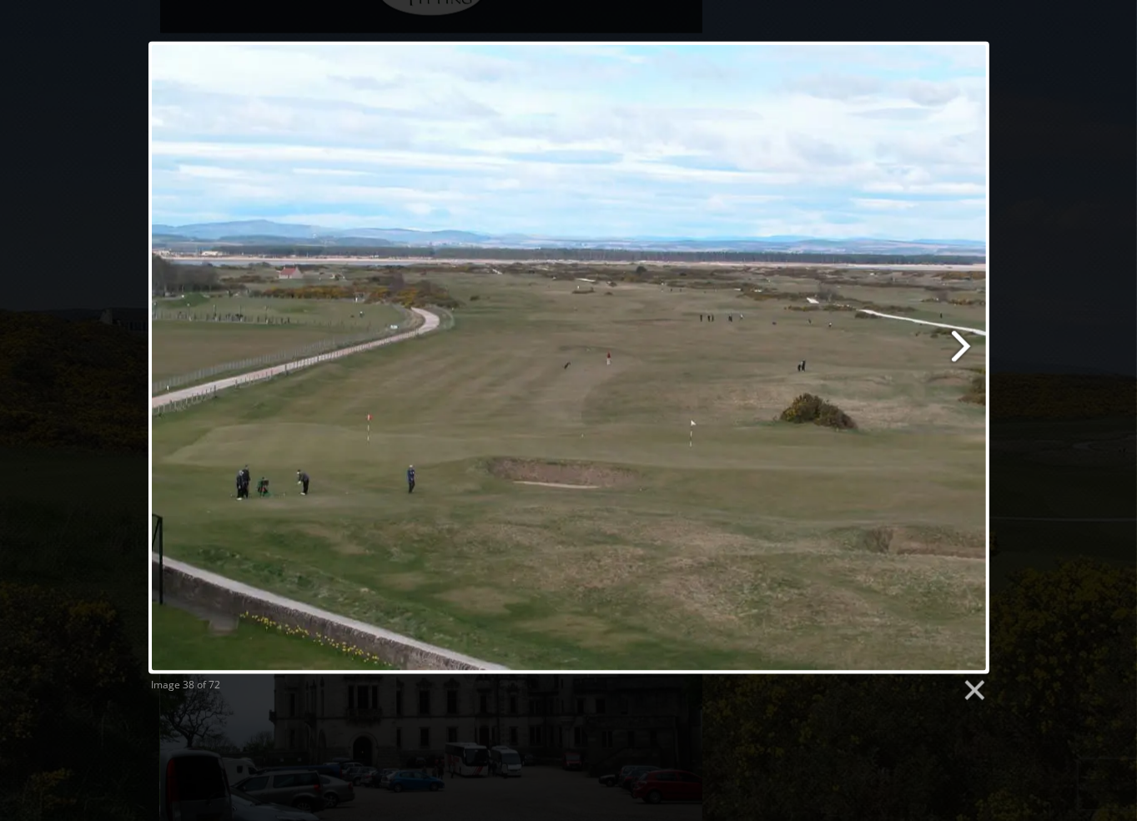
click at [959, 343] on link at bounding box center [719, 358] width 538 height 632
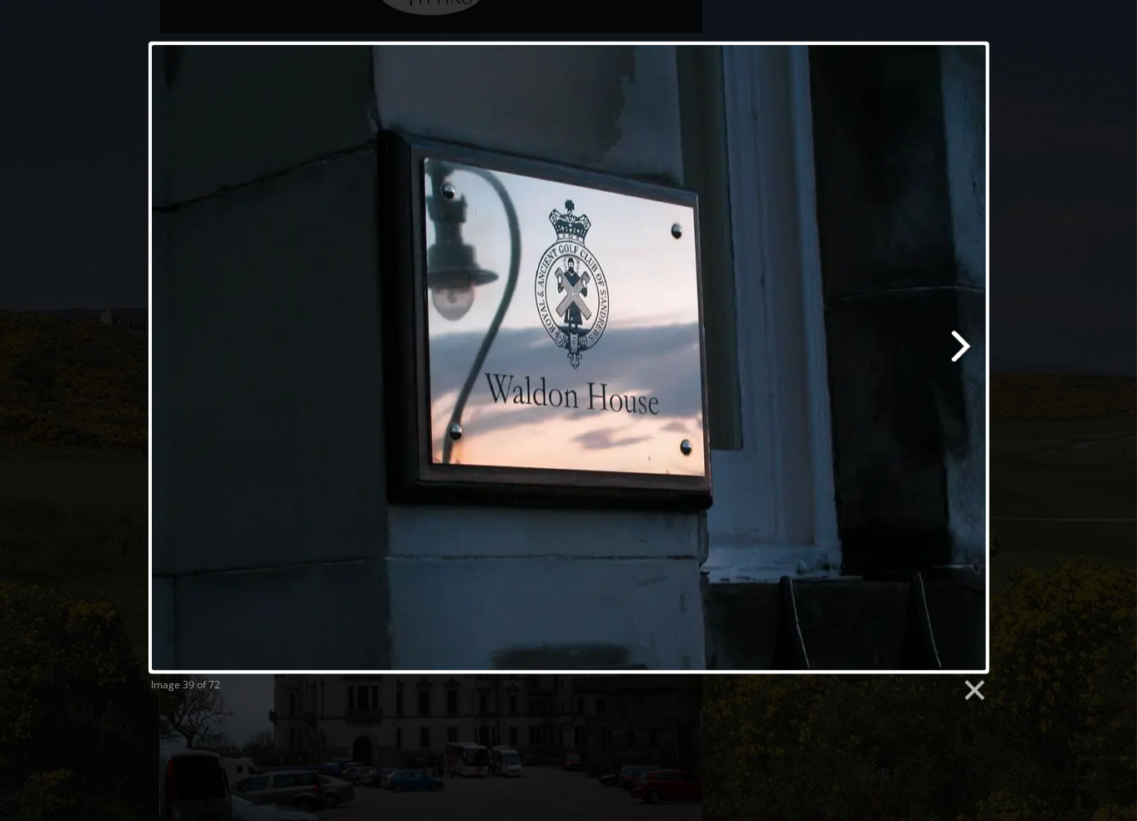
click at [959, 343] on link at bounding box center [719, 358] width 538 height 632
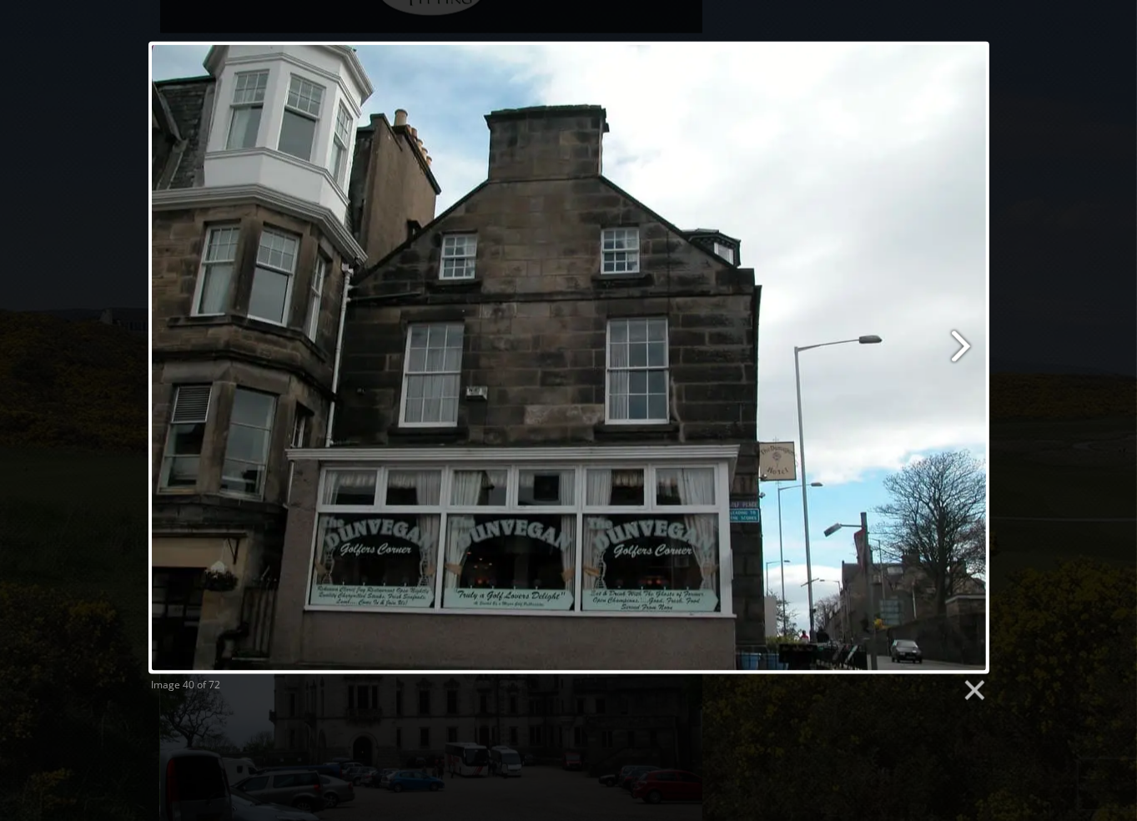
click at [959, 343] on link at bounding box center [719, 358] width 538 height 632
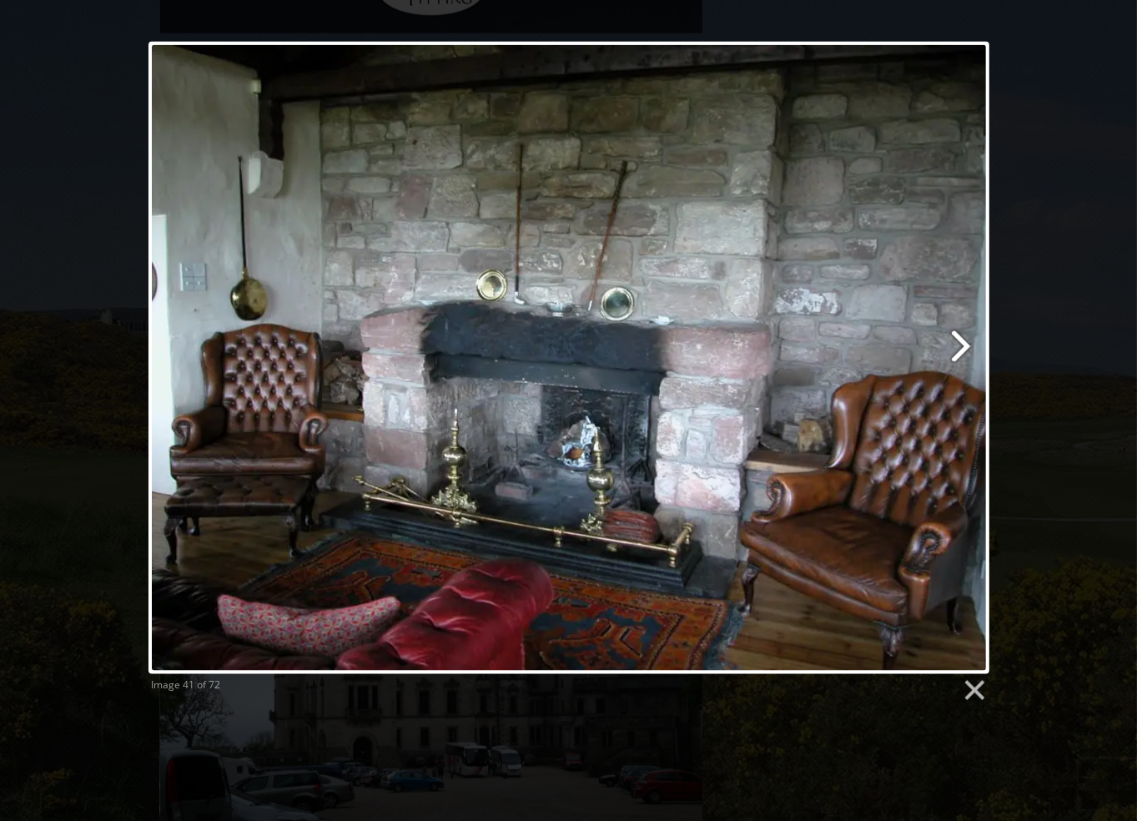
click at [959, 343] on link at bounding box center [719, 358] width 538 height 632
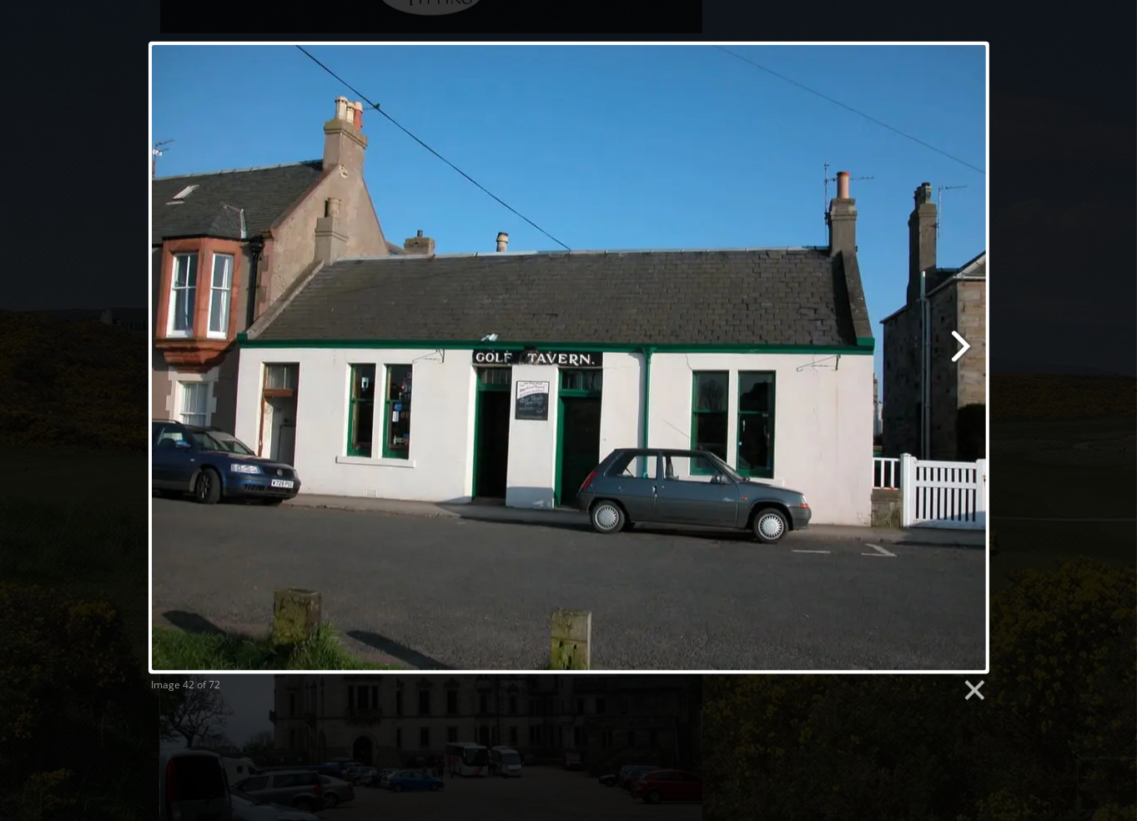
click at [959, 343] on link at bounding box center [719, 358] width 538 height 632
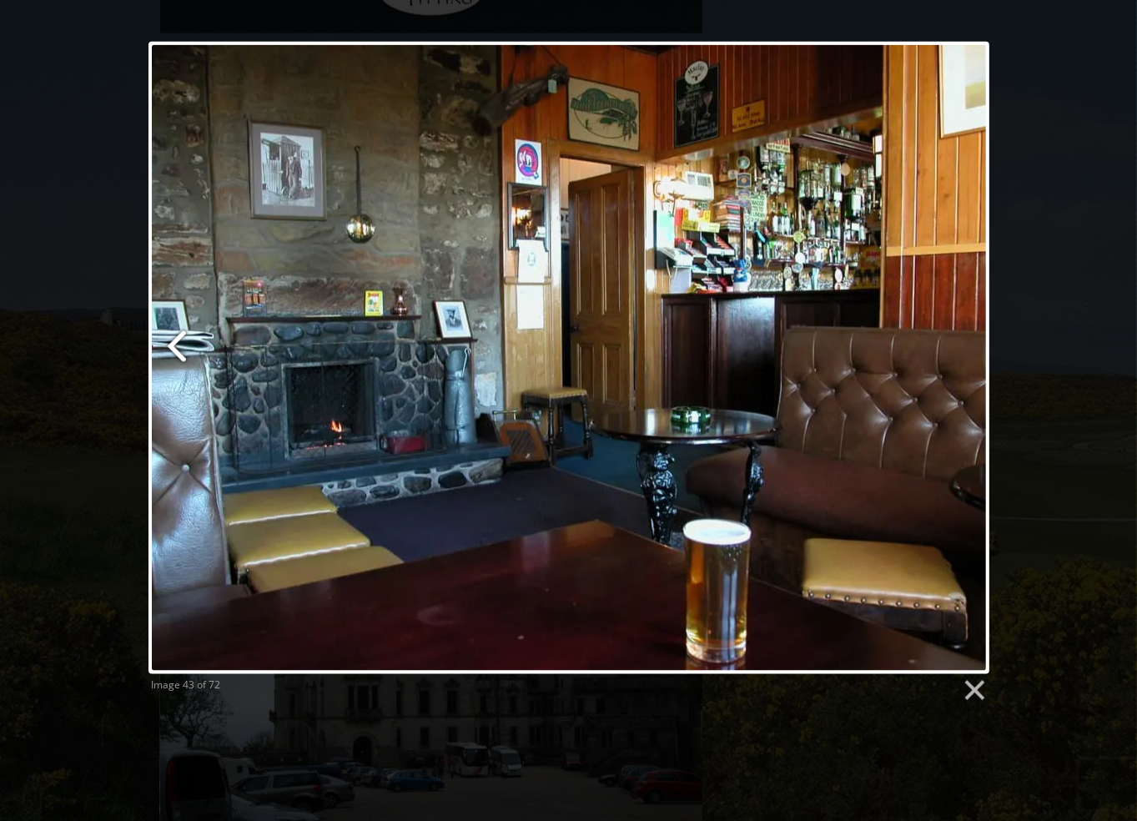
click at [177, 339] on link at bounding box center [291, 358] width 286 height 632
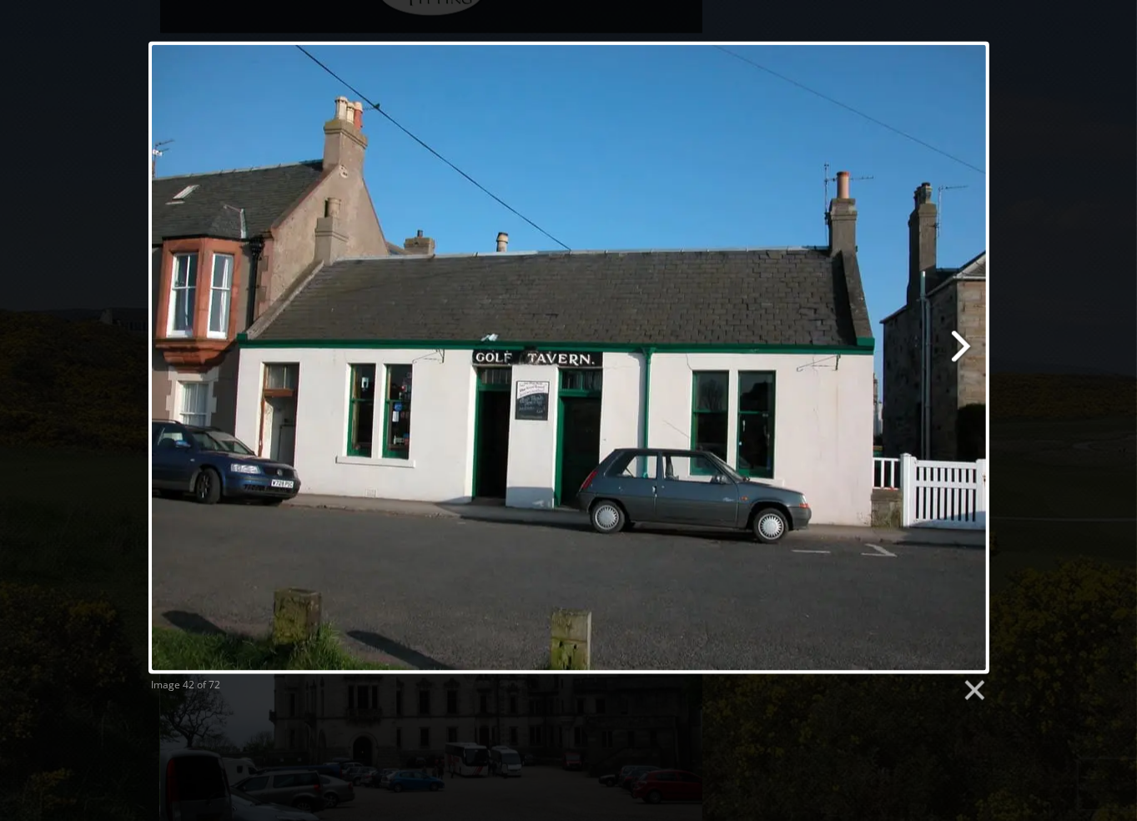
click at [954, 346] on link at bounding box center [719, 358] width 538 height 632
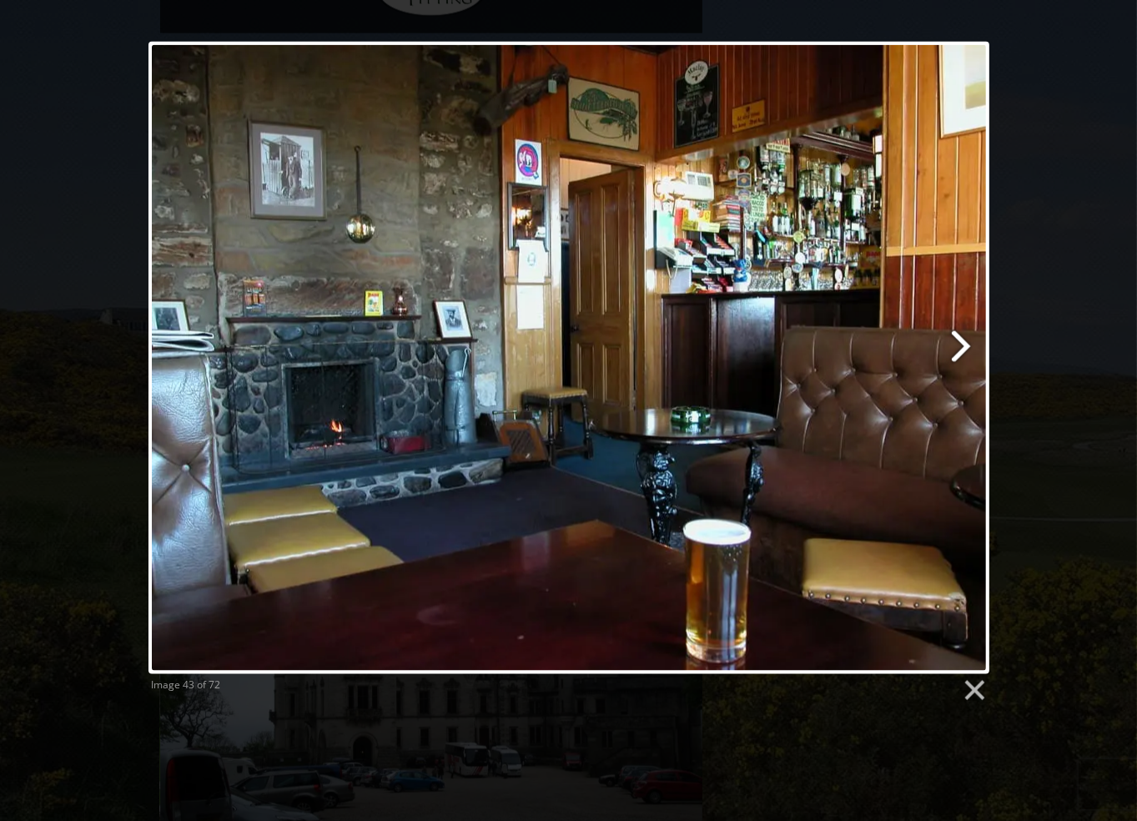
click at [954, 346] on link at bounding box center [719, 358] width 538 height 632
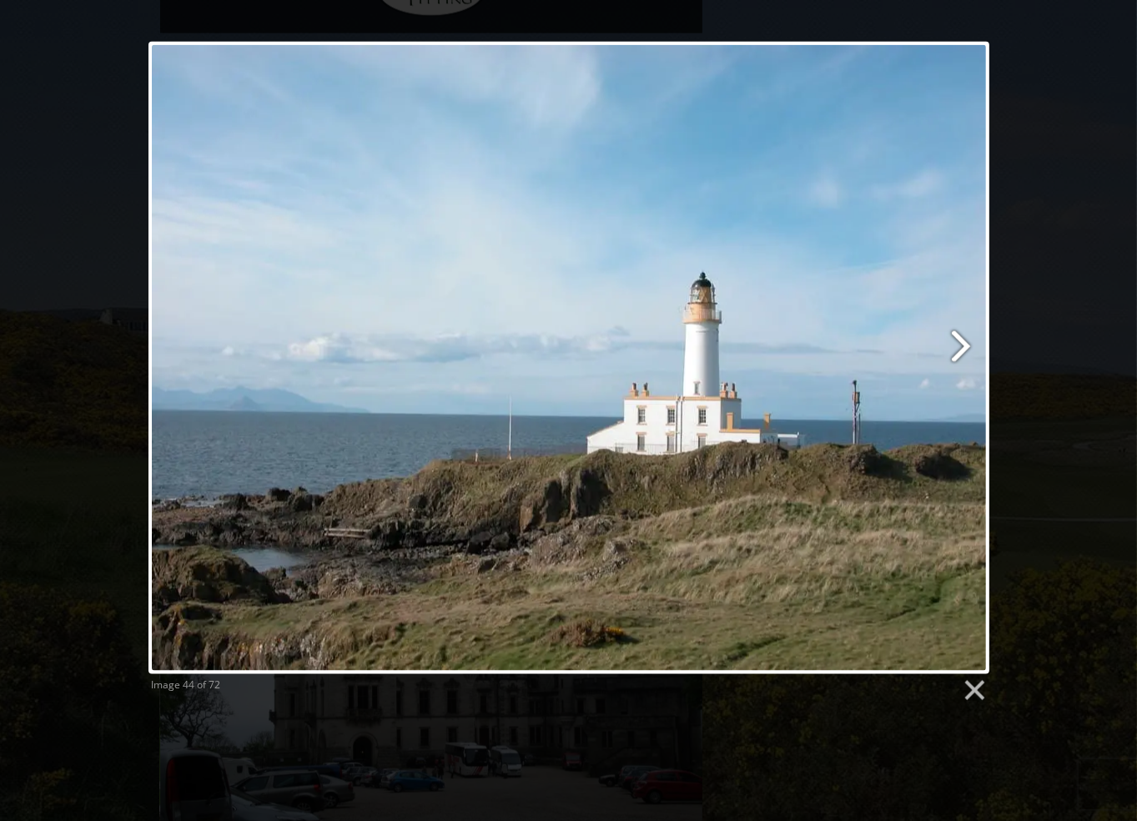
click at [954, 346] on link at bounding box center [719, 358] width 538 height 632
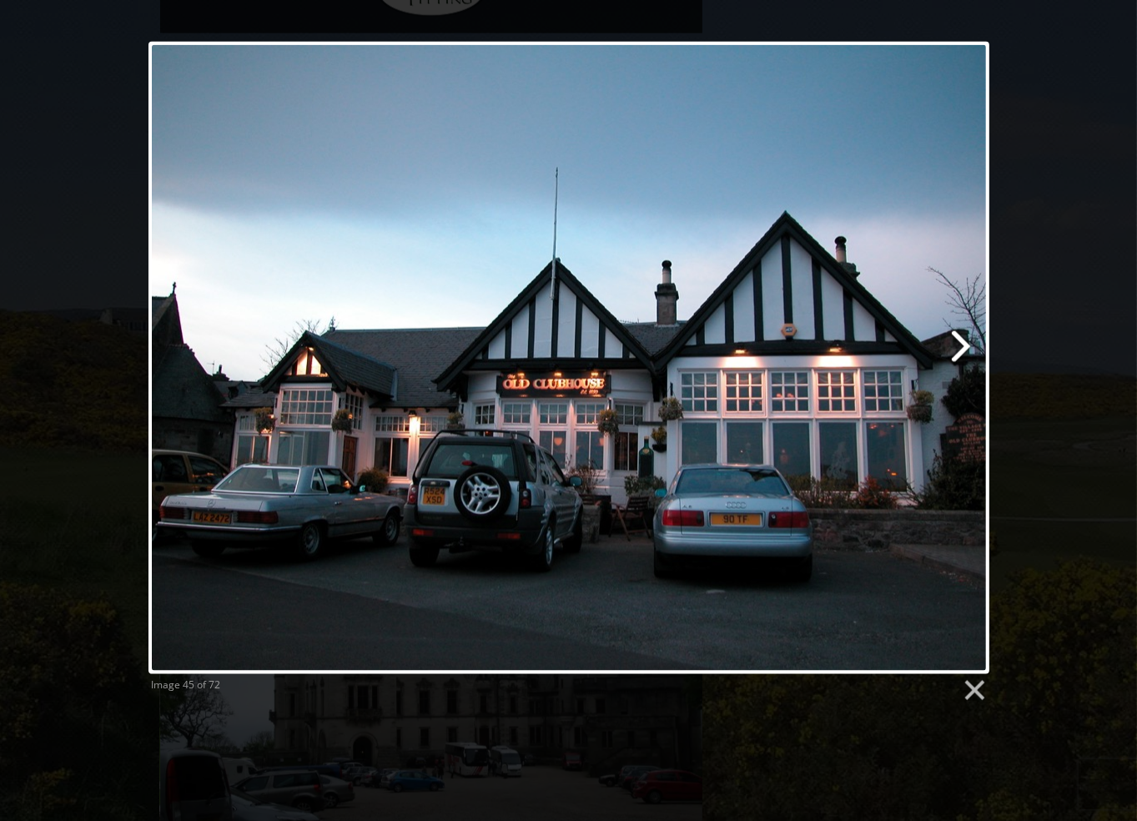
click at [954, 346] on link at bounding box center [719, 358] width 538 height 632
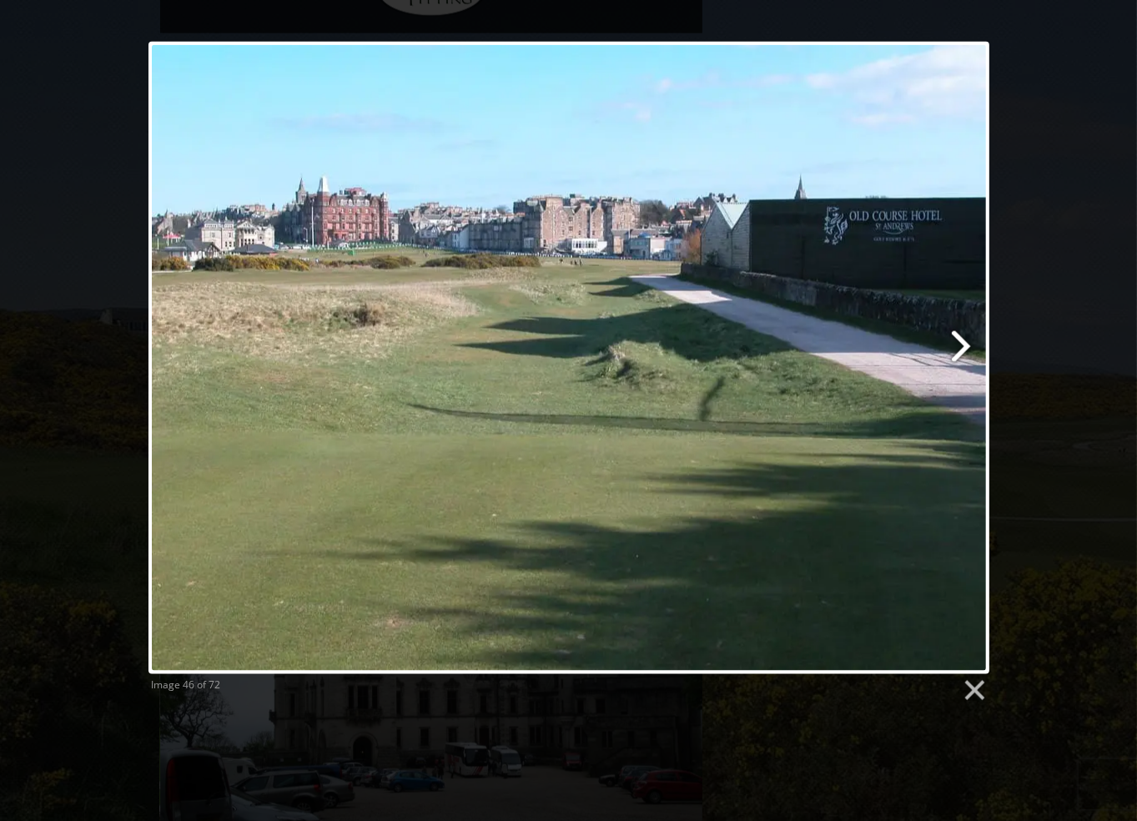
click at [954, 346] on link at bounding box center [719, 358] width 538 height 632
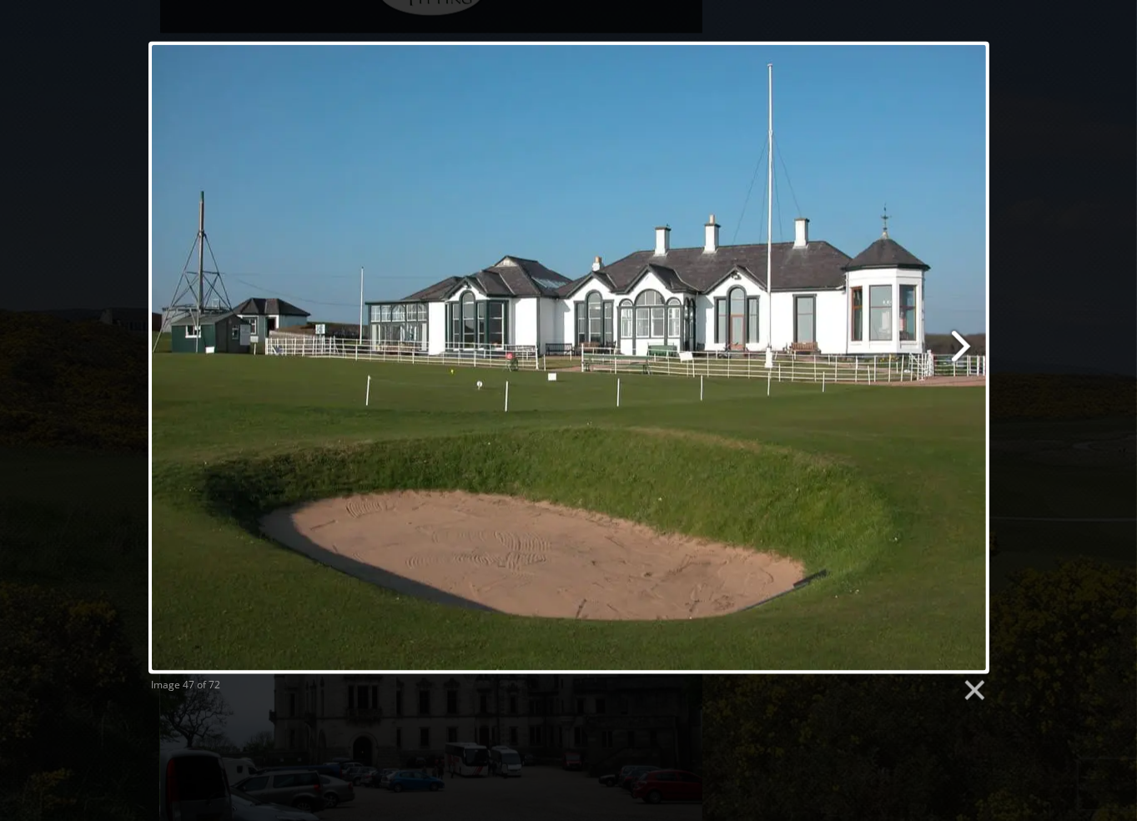
click at [954, 346] on link at bounding box center [719, 358] width 538 height 632
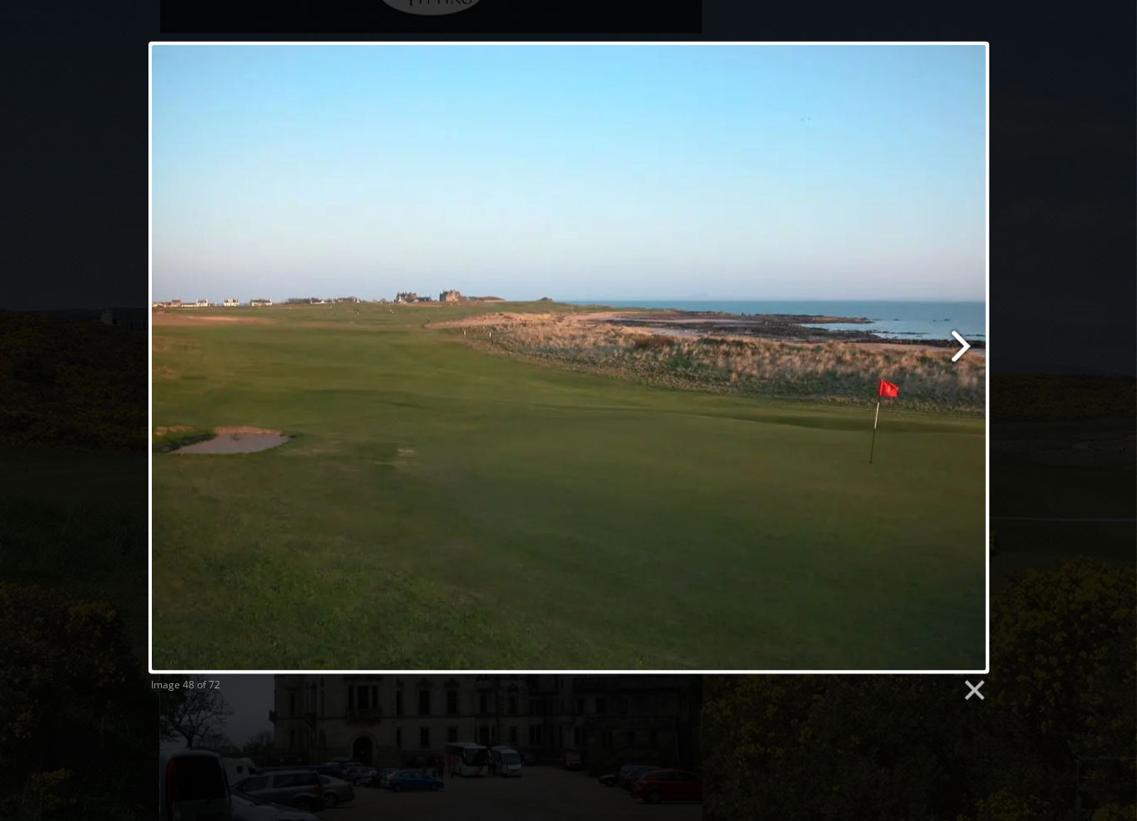
click at [954, 346] on link at bounding box center [719, 358] width 538 height 632
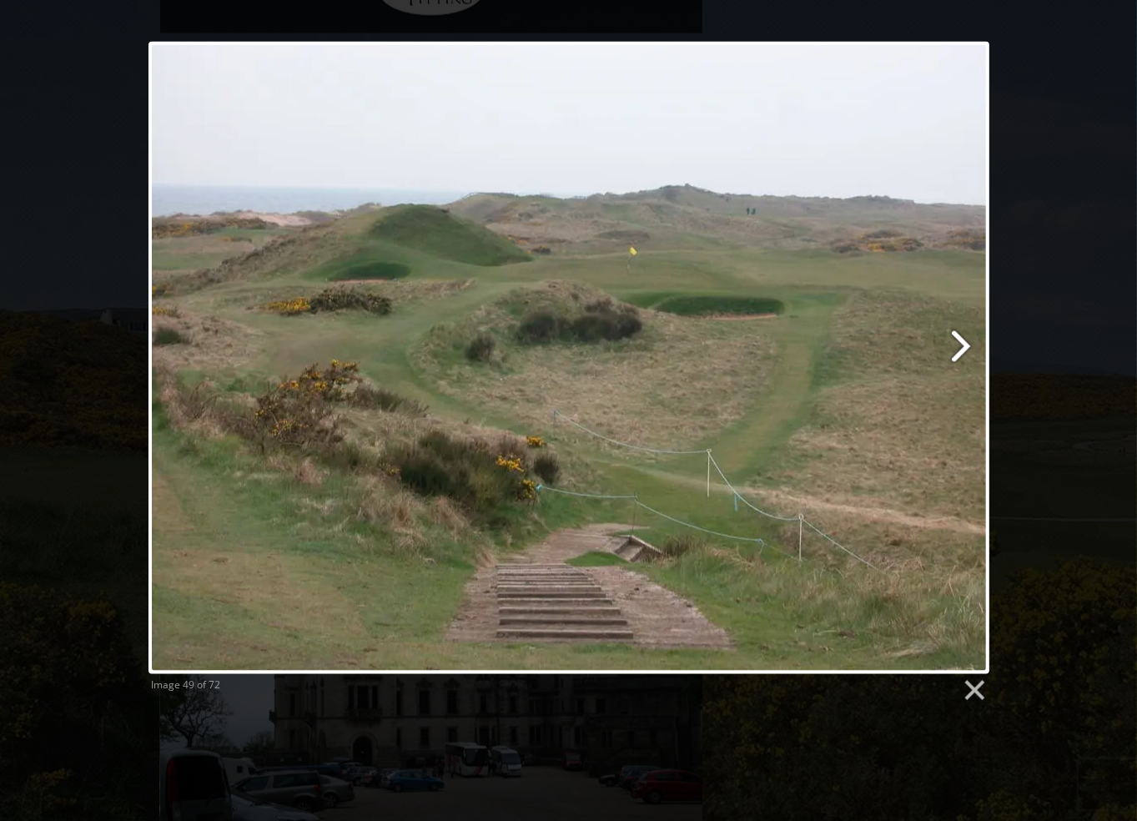
click at [954, 346] on link at bounding box center [719, 358] width 538 height 632
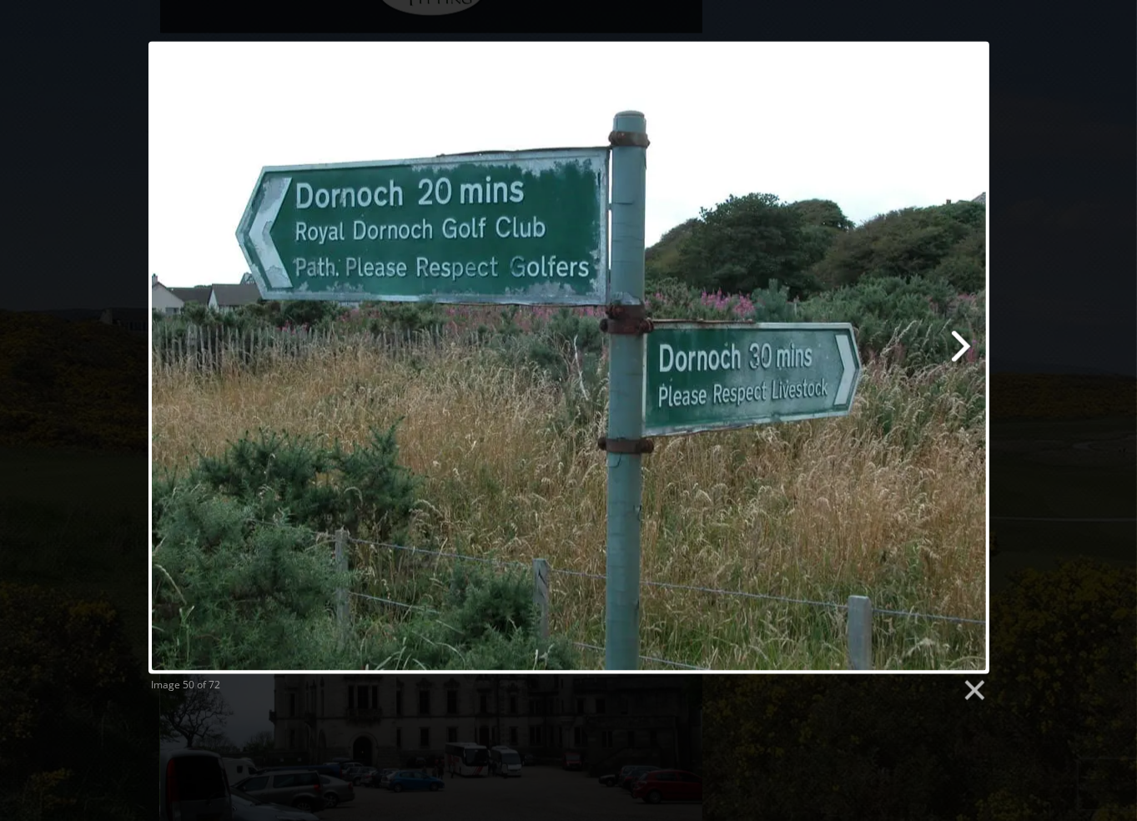
click at [954, 346] on link at bounding box center [719, 358] width 538 height 632
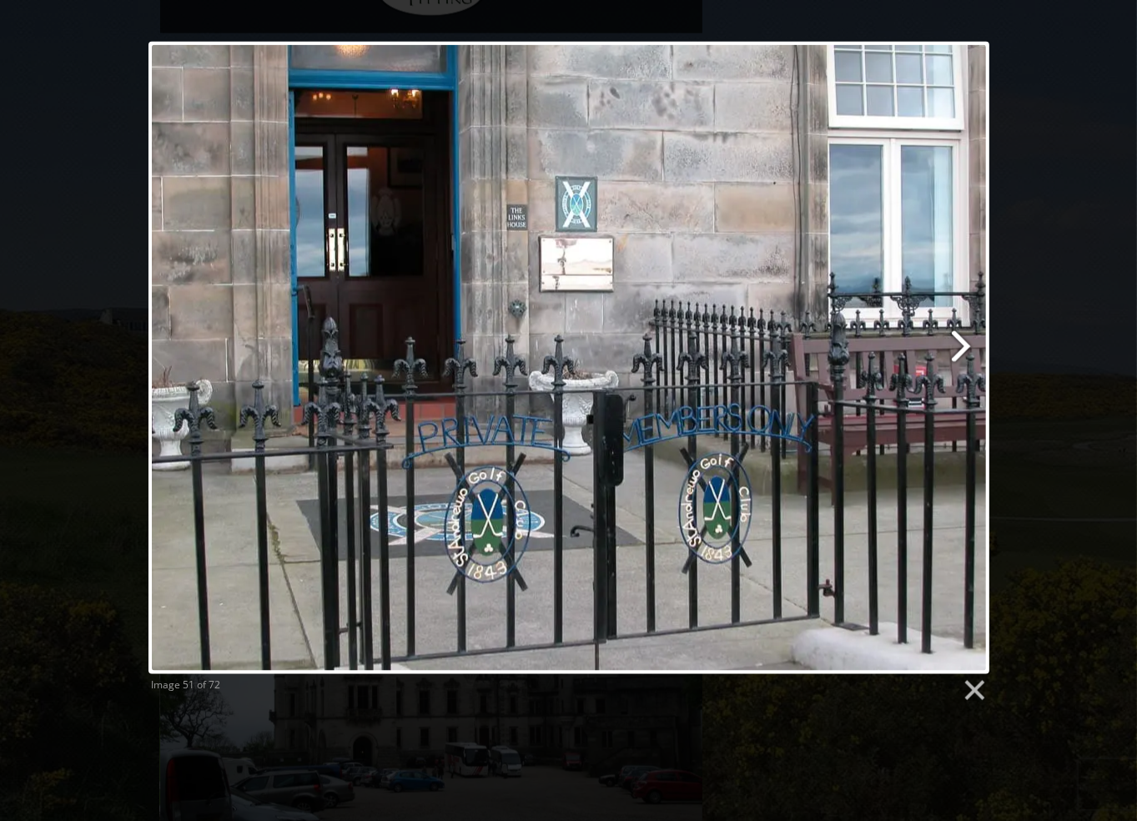
click at [954, 346] on link at bounding box center [719, 358] width 538 height 632
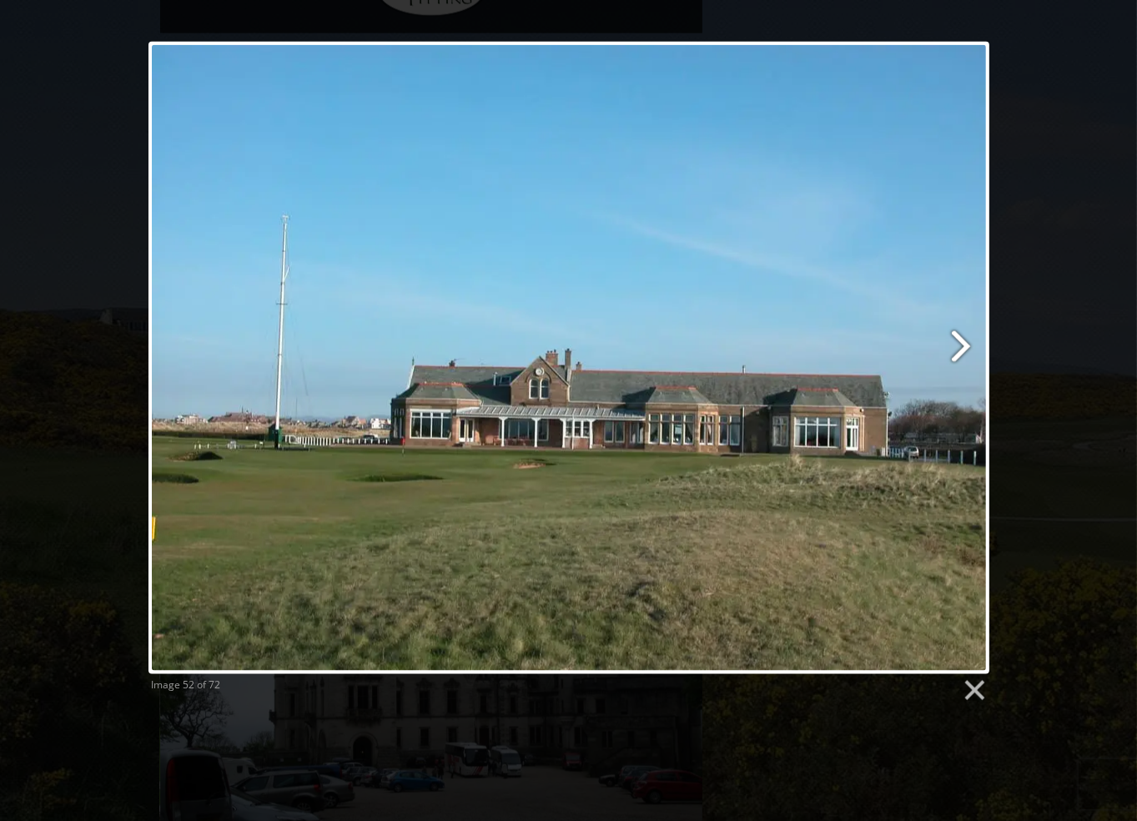
click at [954, 346] on link at bounding box center [719, 358] width 538 height 632
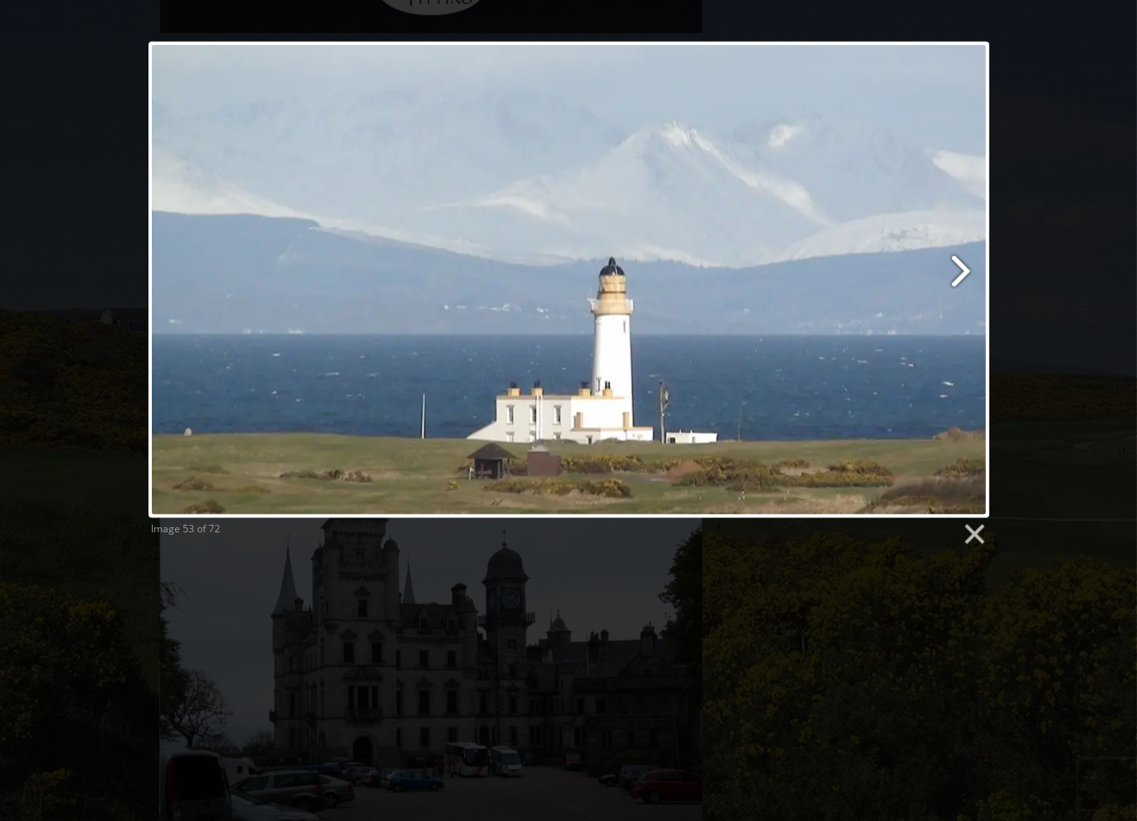
click at [971, 267] on link at bounding box center [719, 280] width 538 height 476
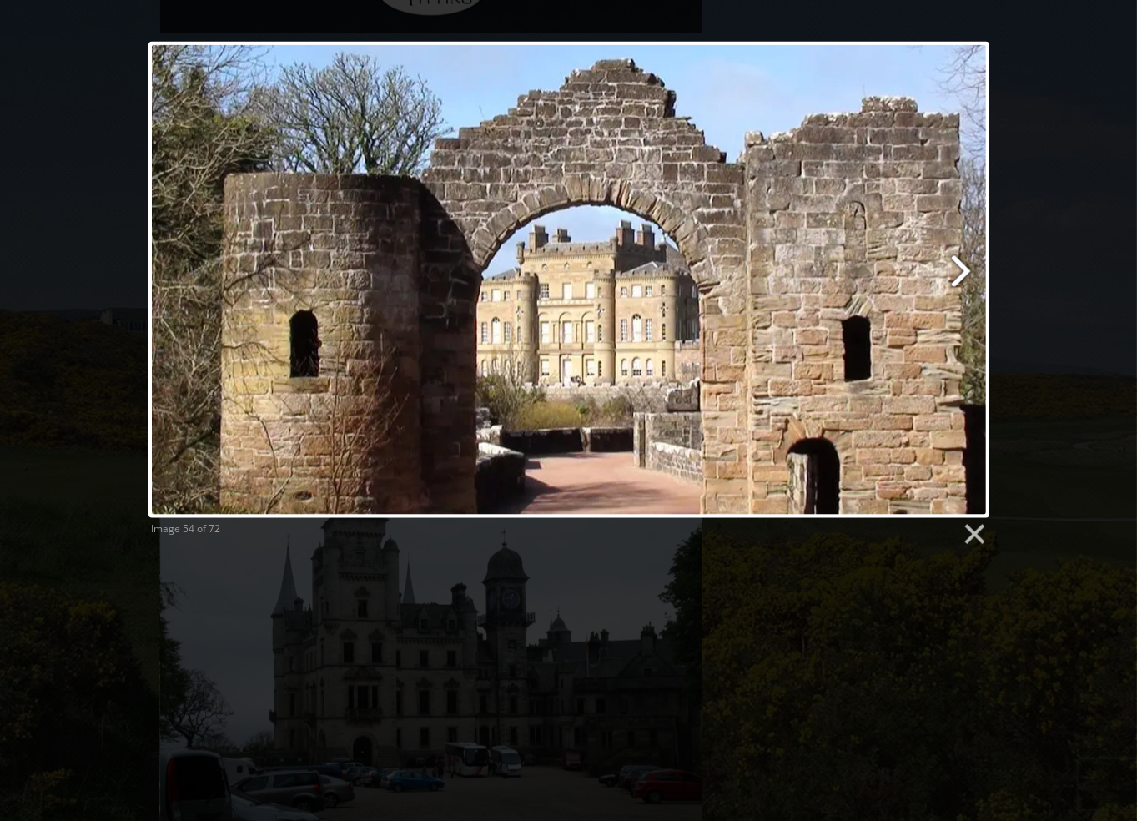
click at [971, 267] on link at bounding box center [719, 280] width 538 height 476
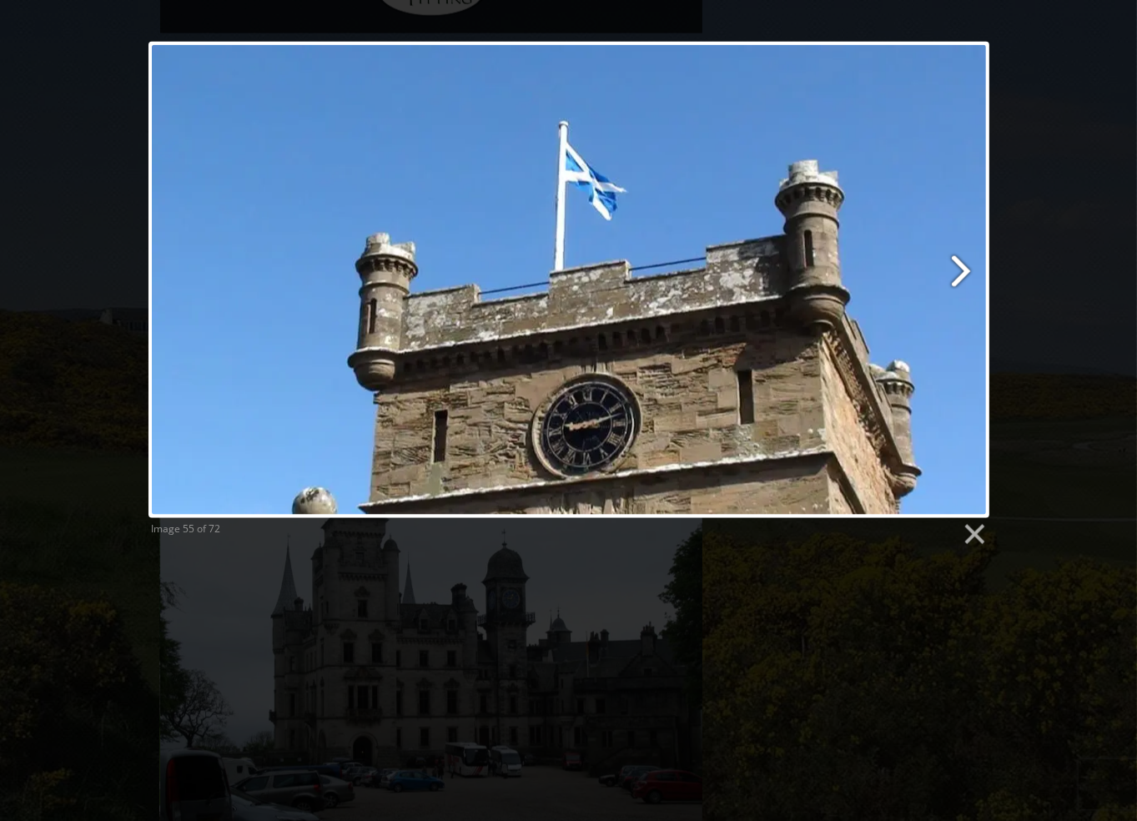
click at [971, 267] on link at bounding box center [719, 280] width 538 height 476
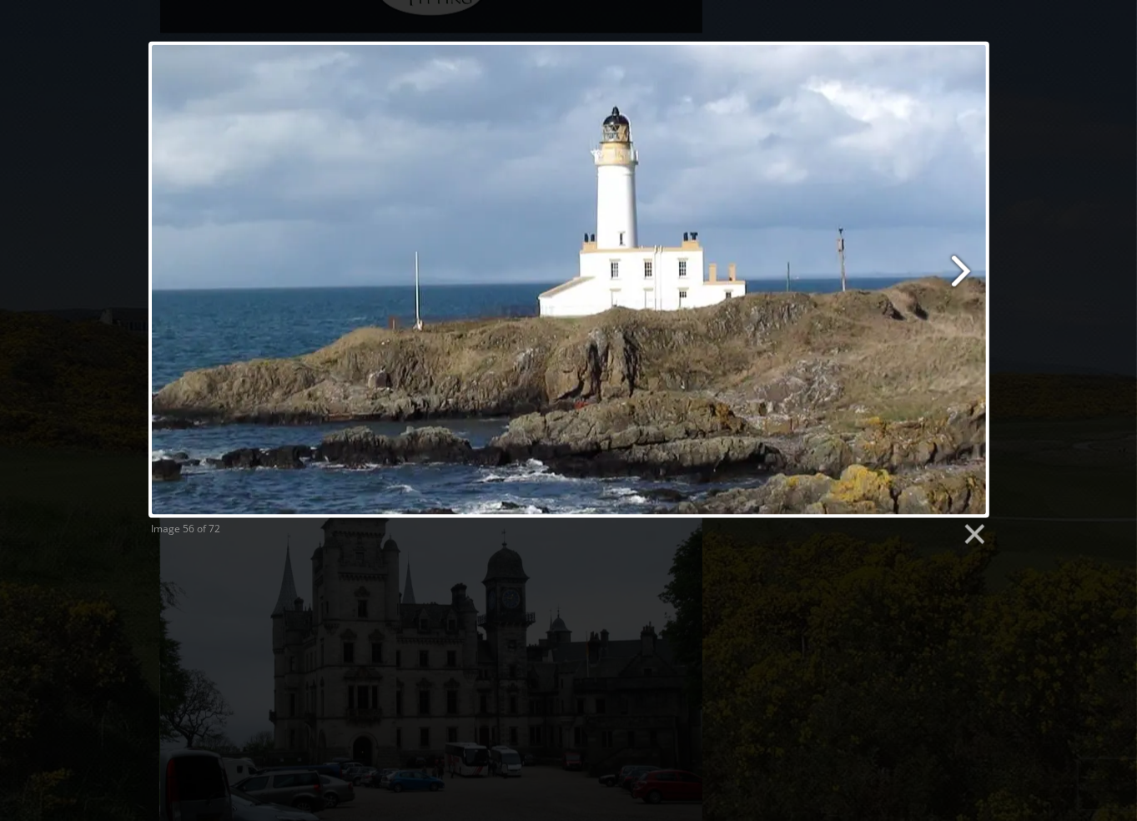
click at [971, 267] on link at bounding box center [719, 280] width 538 height 476
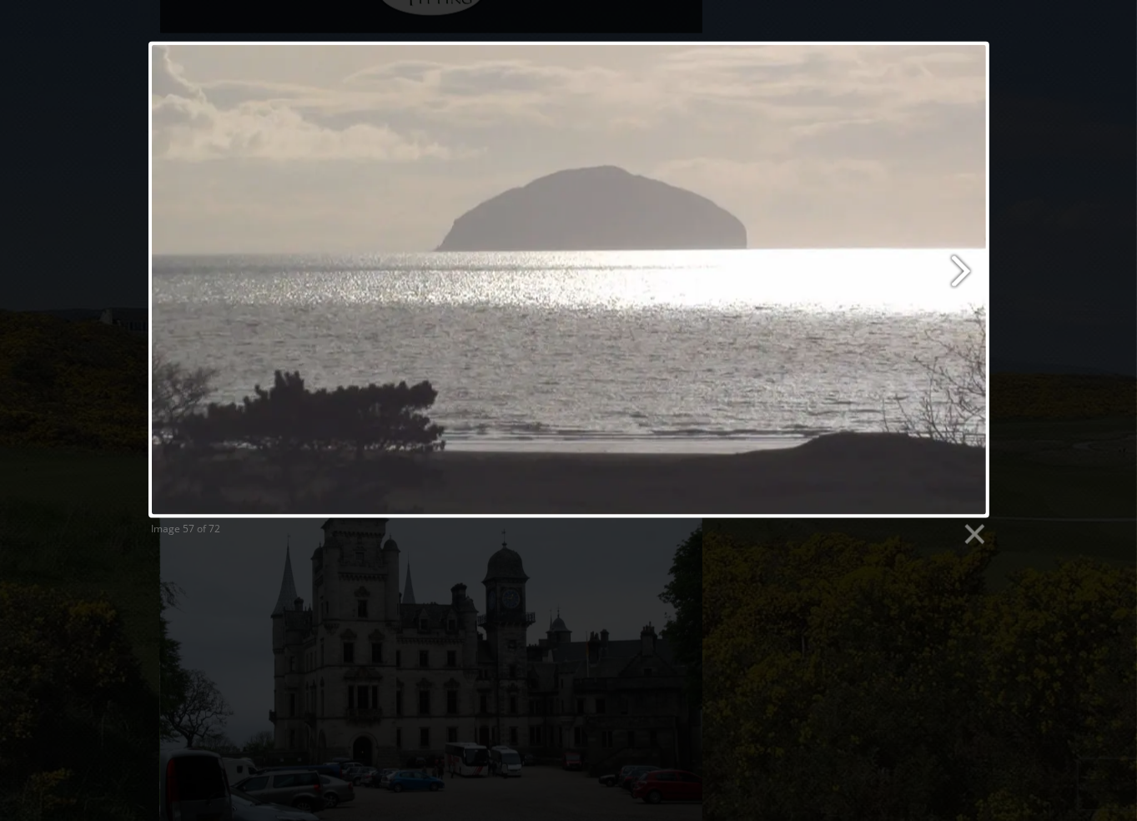
click at [971, 267] on link at bounding box center [719, 280] width 538 height 476
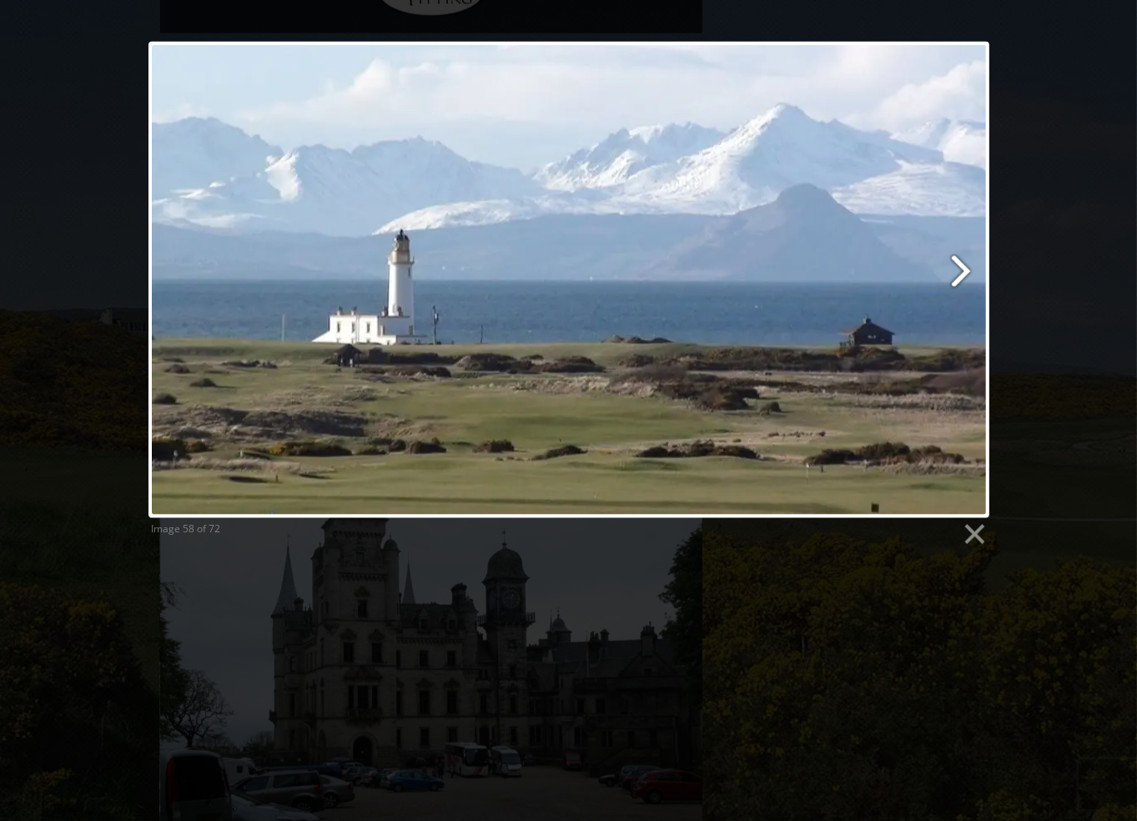
click at [971, 267] on link at bounding box center [719, 280] width 538 height 476
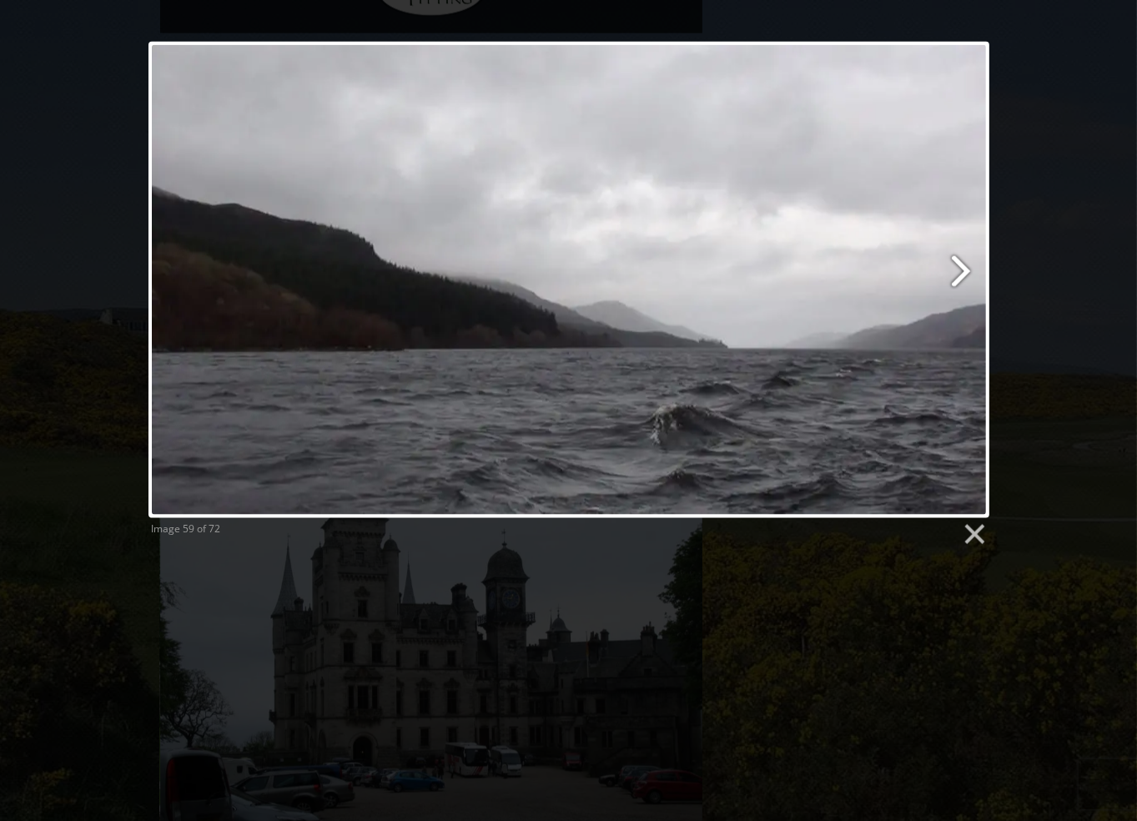
click at [971, 267] on link at bounding box center [719, 280] width 538 height 476
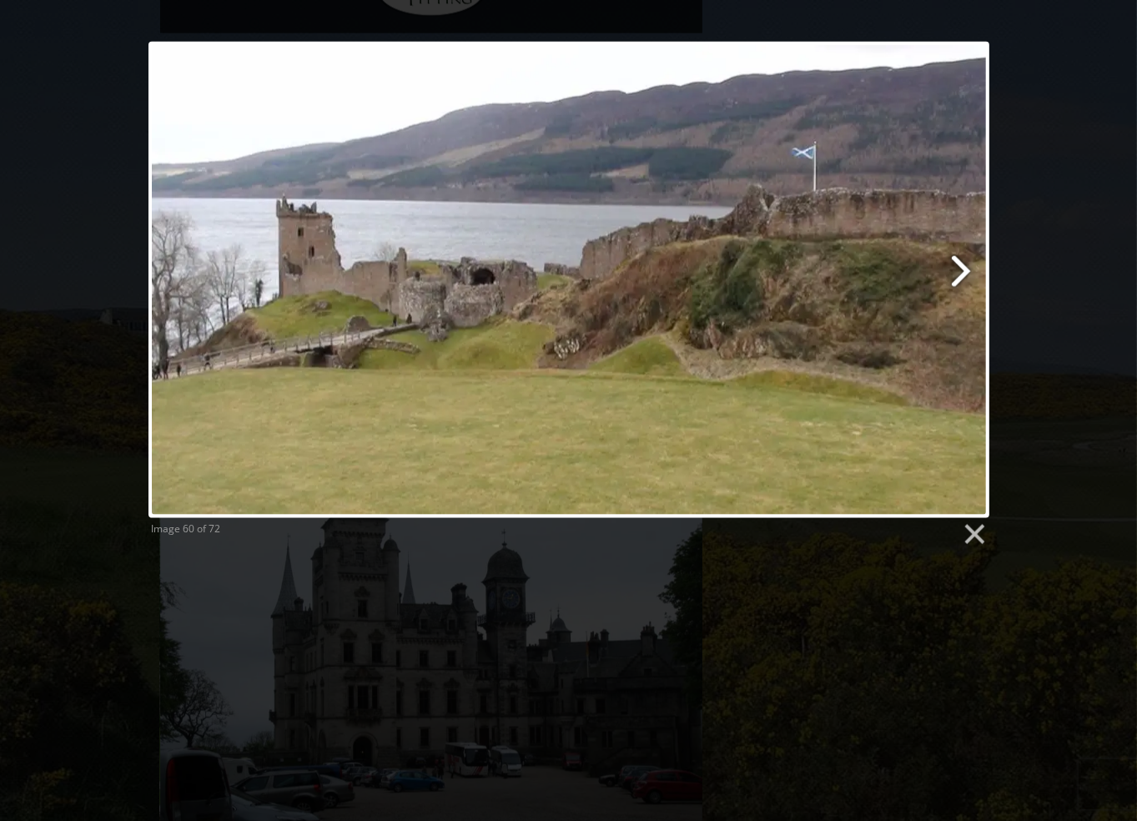
click at [971, 267] on link at bounding box center [719, 280] width 538 height 476
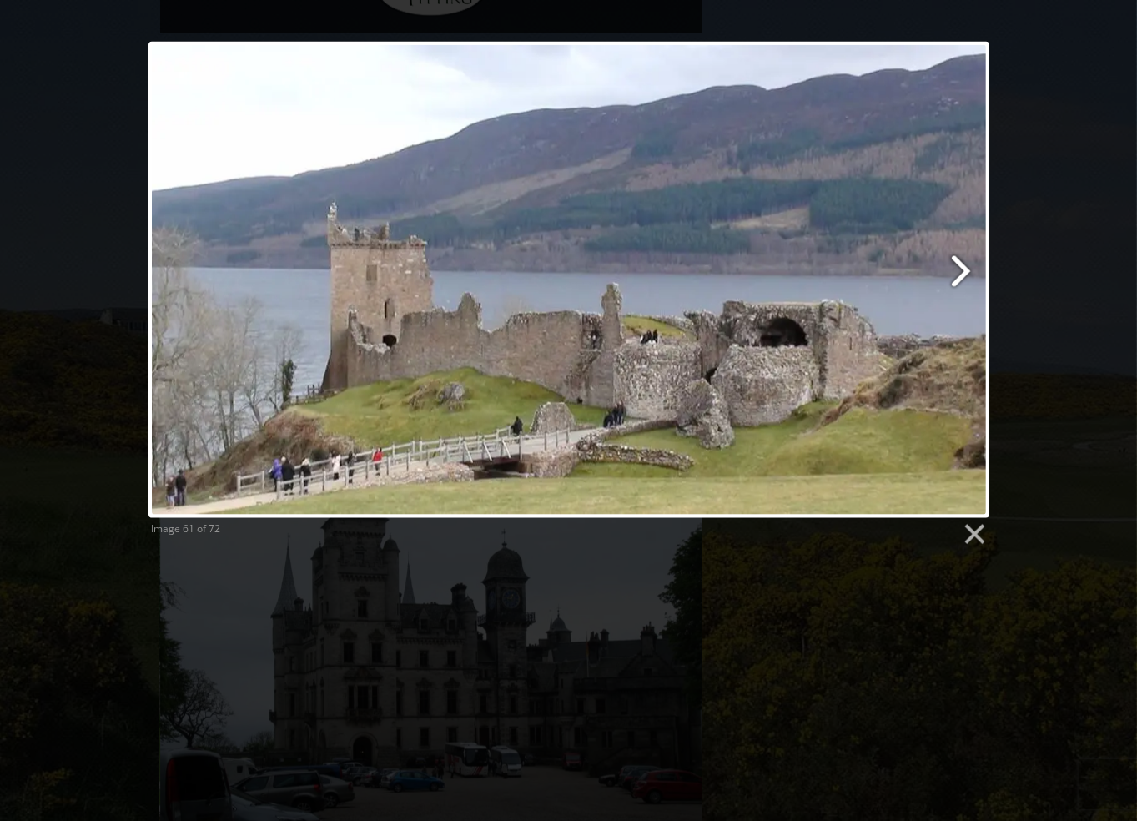
click at [971, 267] on link at bounding box center [719, 280] width 538 height 476
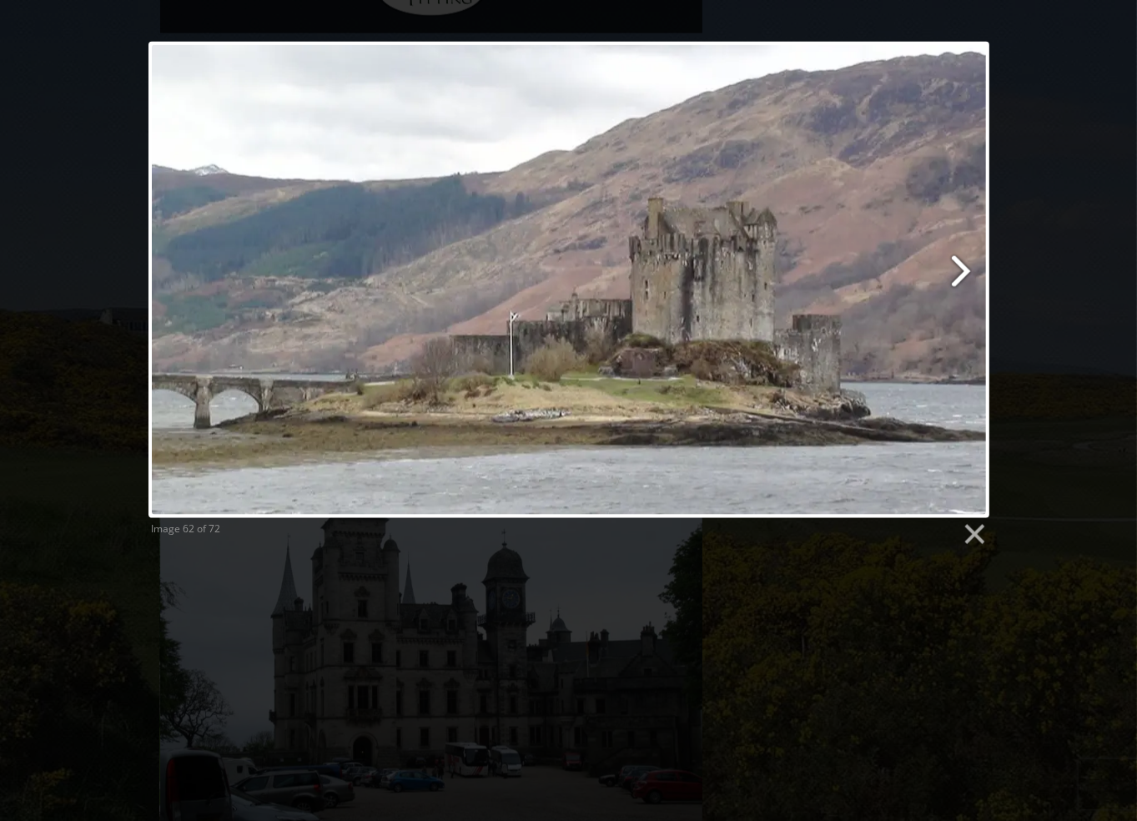
click at [971, 267] on link at bounding box center [719, 280] width 538 height 476
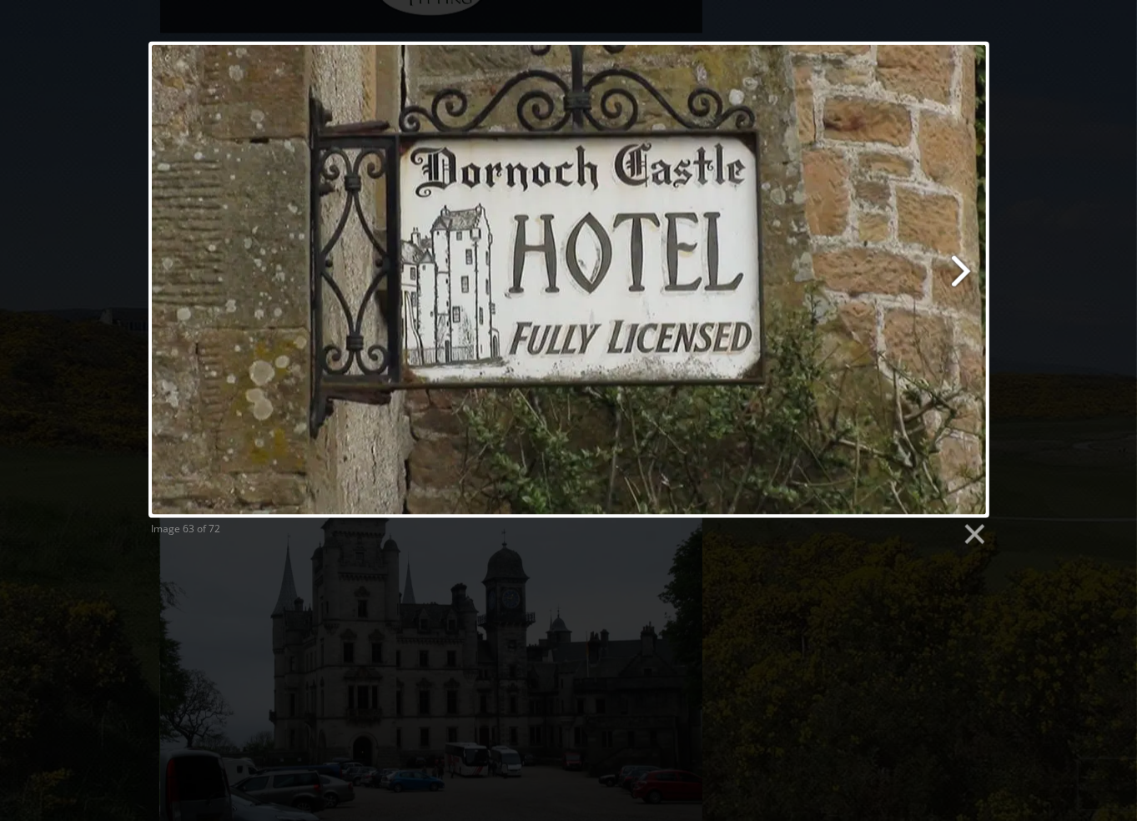
click at [971, 267] on link at bounding box center [719, 280] width 538 height 476
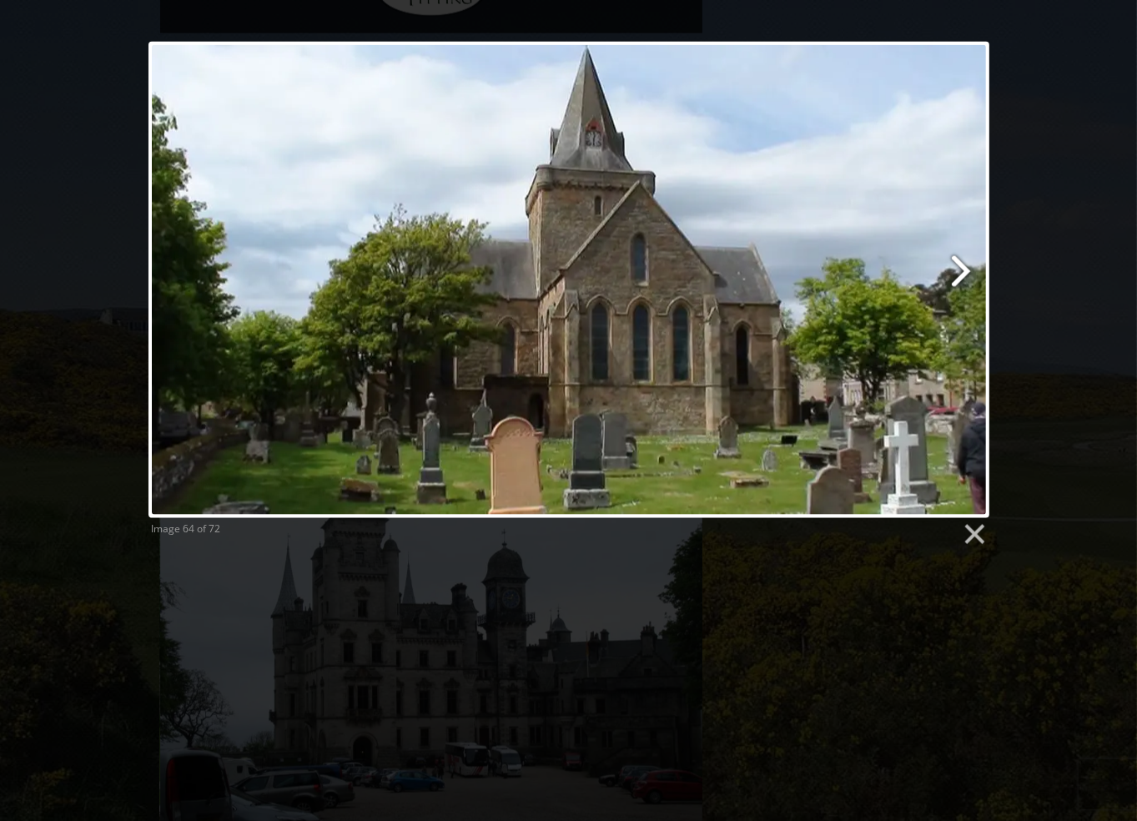
click at [971, 267] on link at bounding box center [719, 280] width 538 height 476
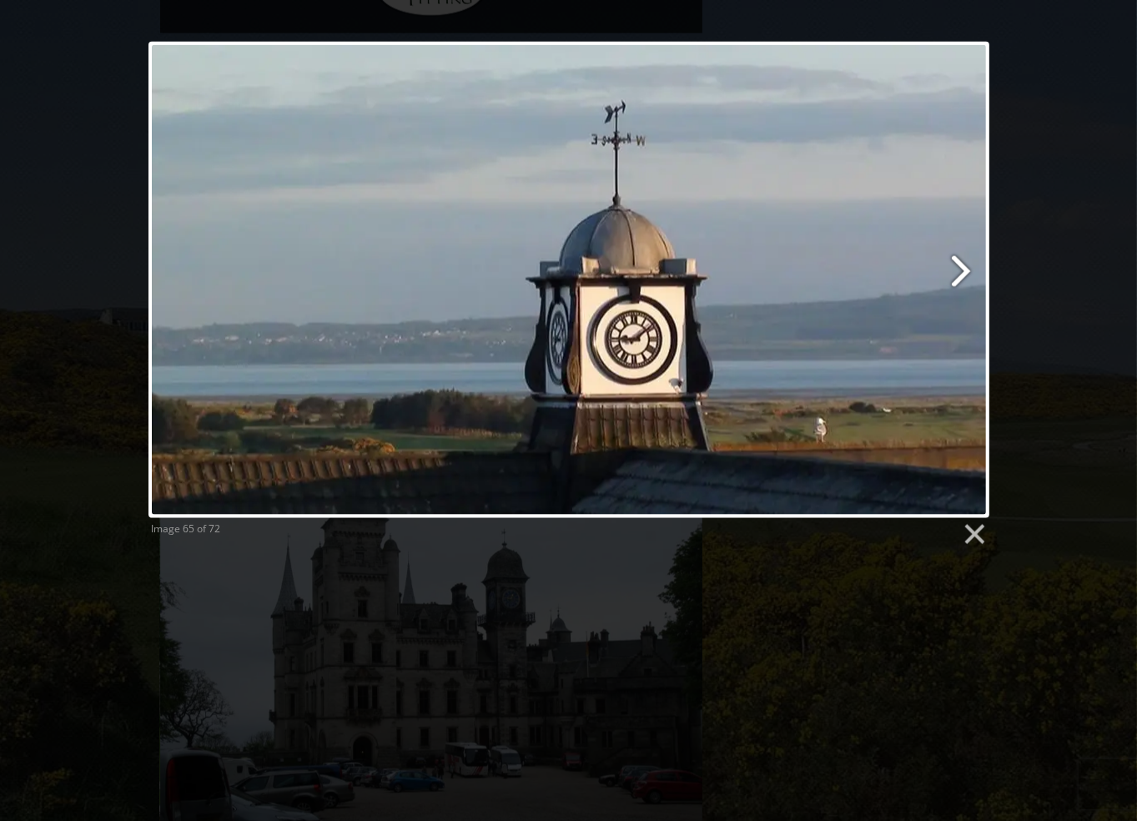
click at [971, 267] on link at bounding box center [719, 280] width 538 height 476
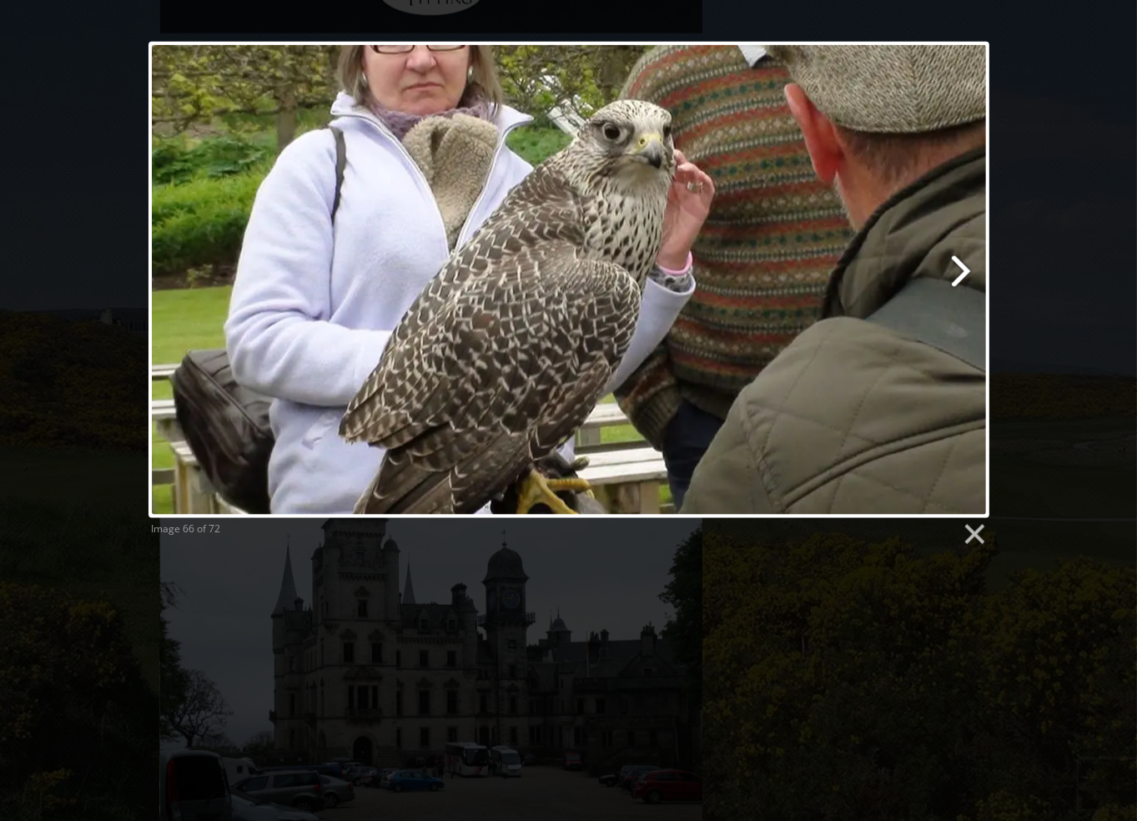
click at [971, 267] on link at bounding box center [719, 280] width 538 height 476
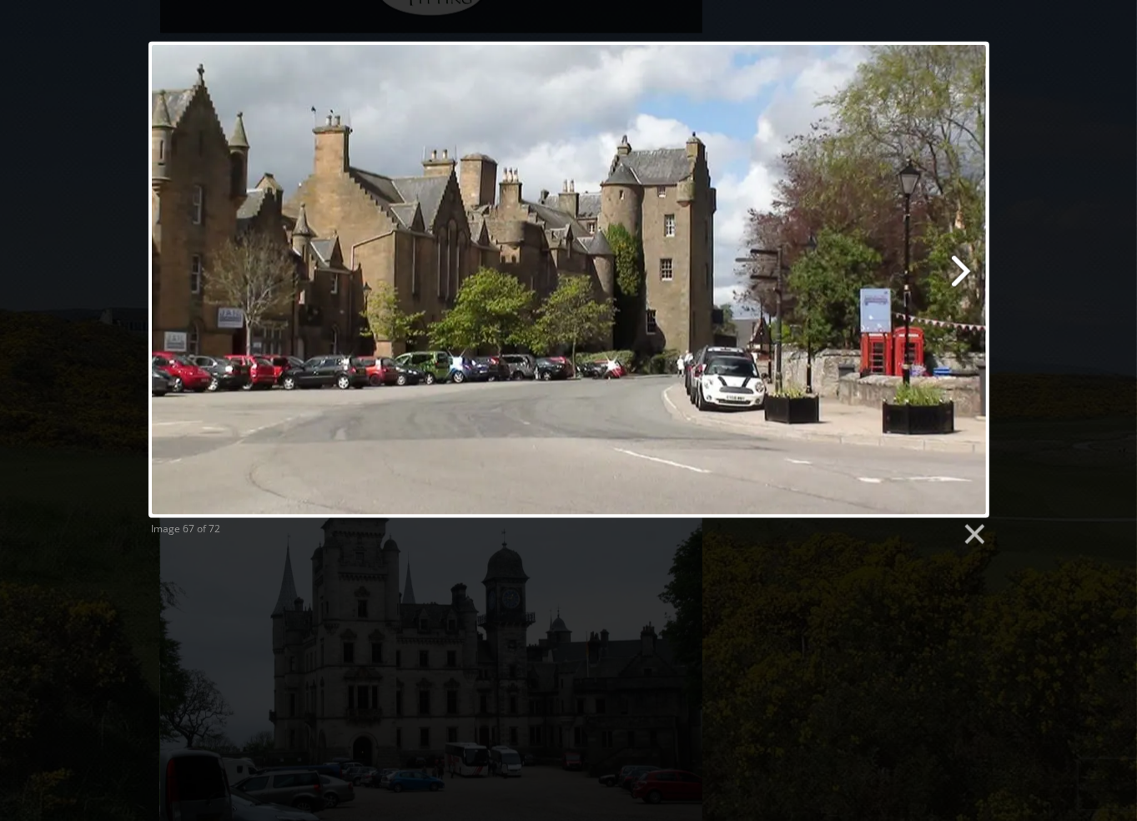
click at [971, 267] on link at bounding box center [719, 280] width 538 height 476
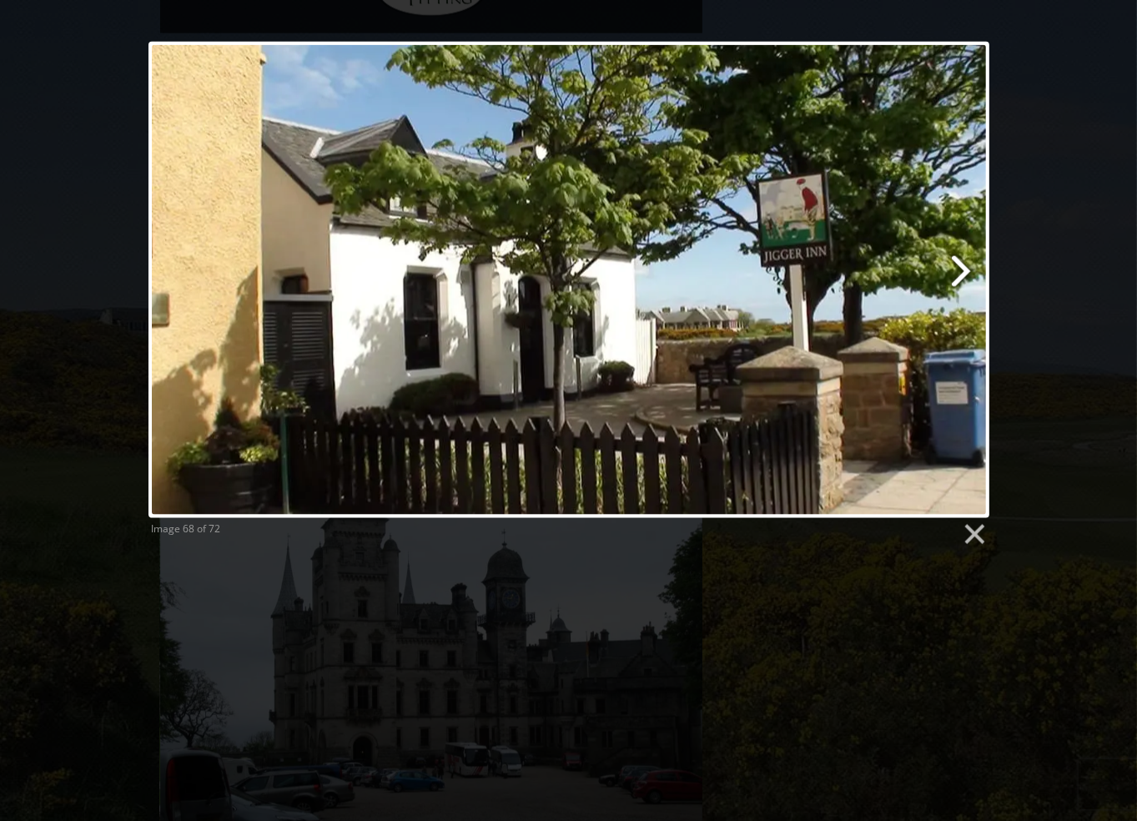
click at [971, 267] on link at bounding box center [719, 280] width 538 height 476
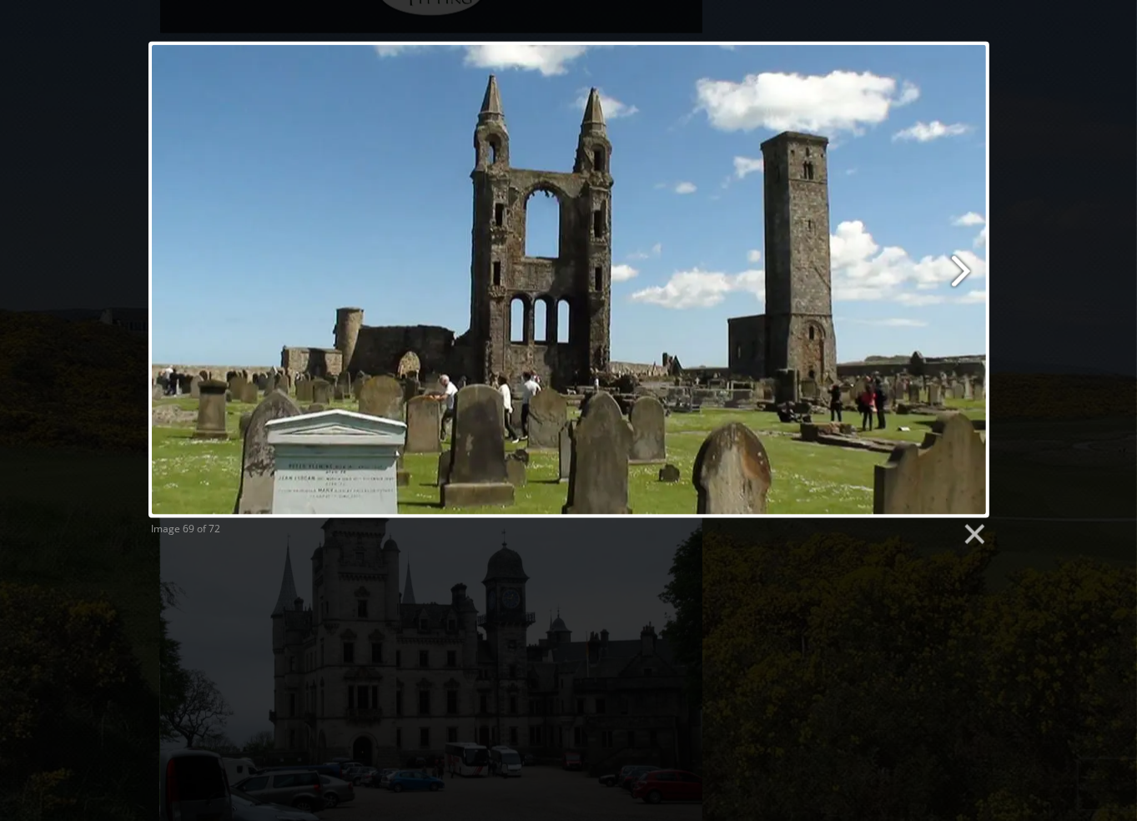
click at [971, 267] on link at bounding box center [719, 280] width 538 height 476
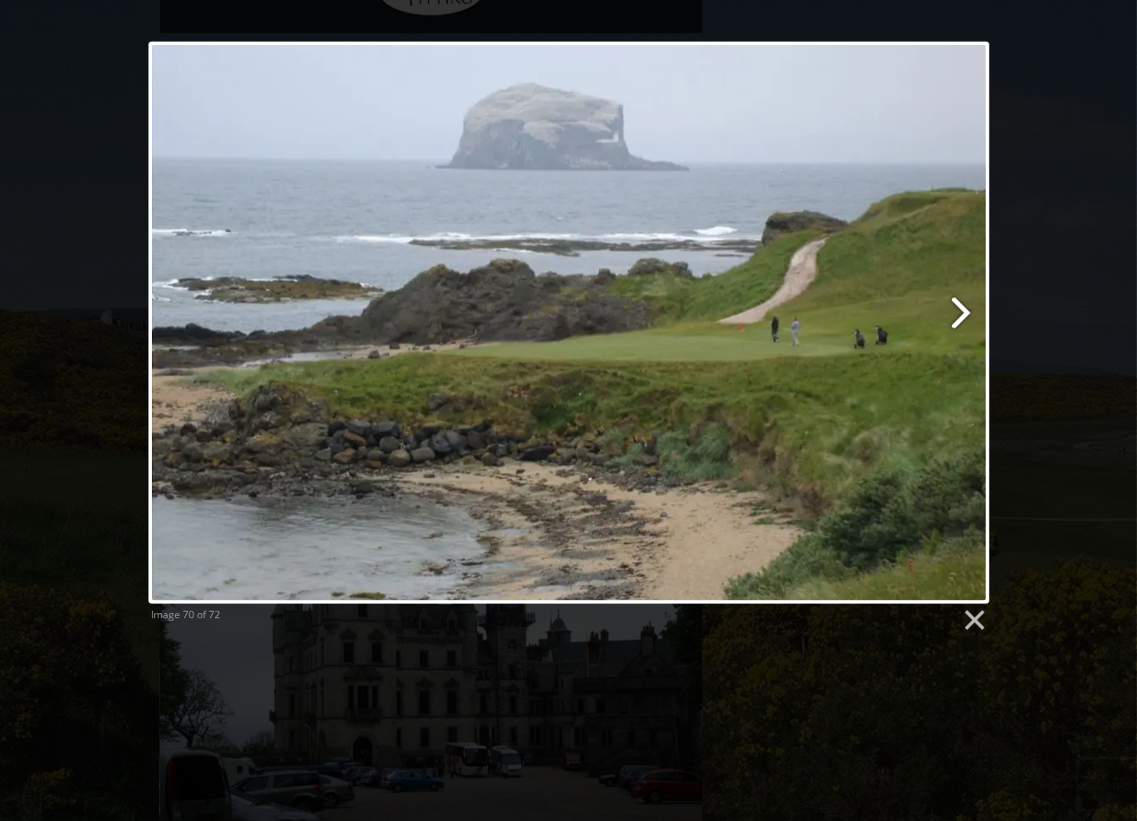
click at [953, 309] on link at bounding box center [719, 323] width 538 height 562
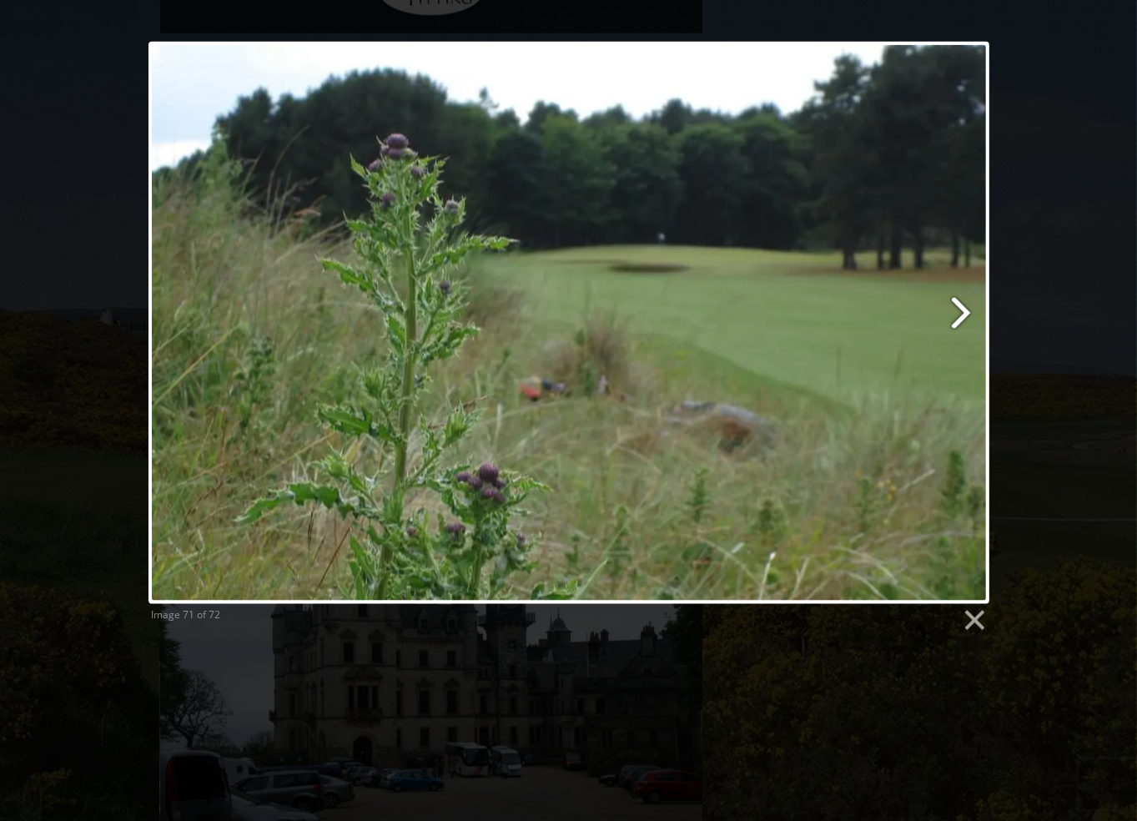
click at [953, 309] on link at bounding box center [719, 323] width 538 height 562
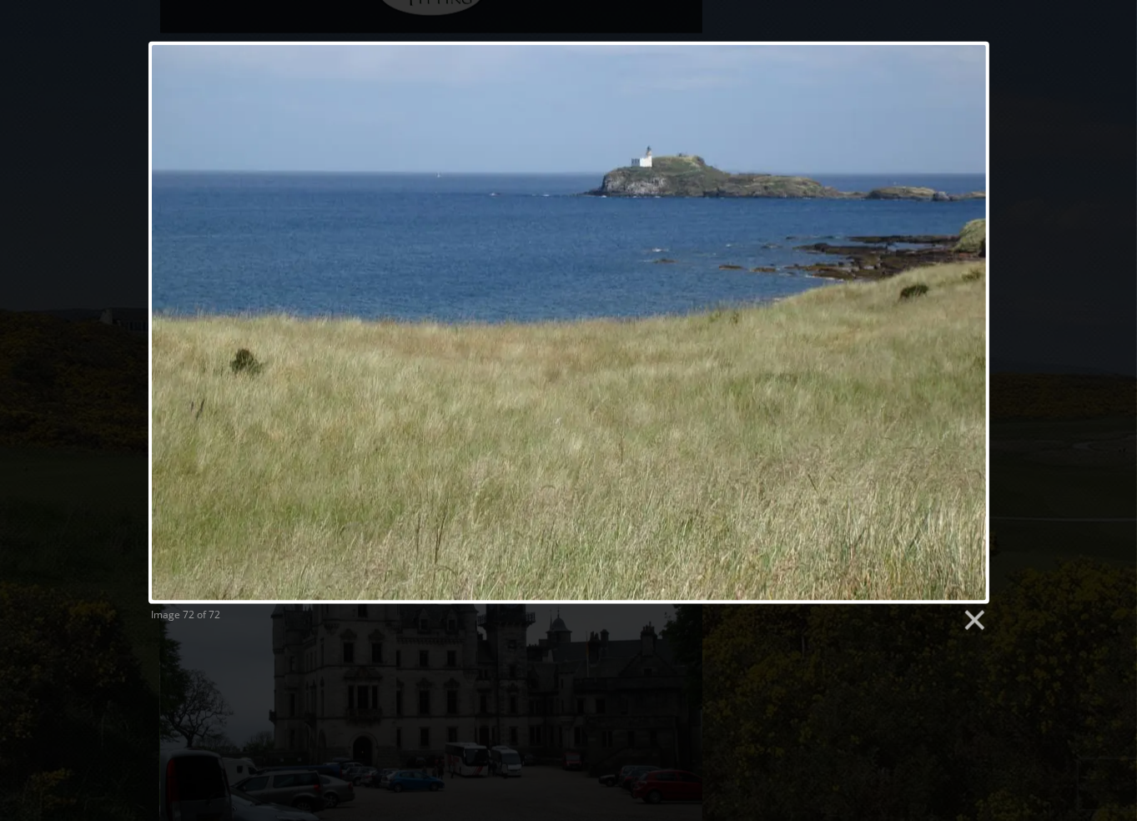
click at [953, 309] on div at bounding box center [568, 323] width 841 height 562
